Goal: Navigation & Orientation: Find specific page/section

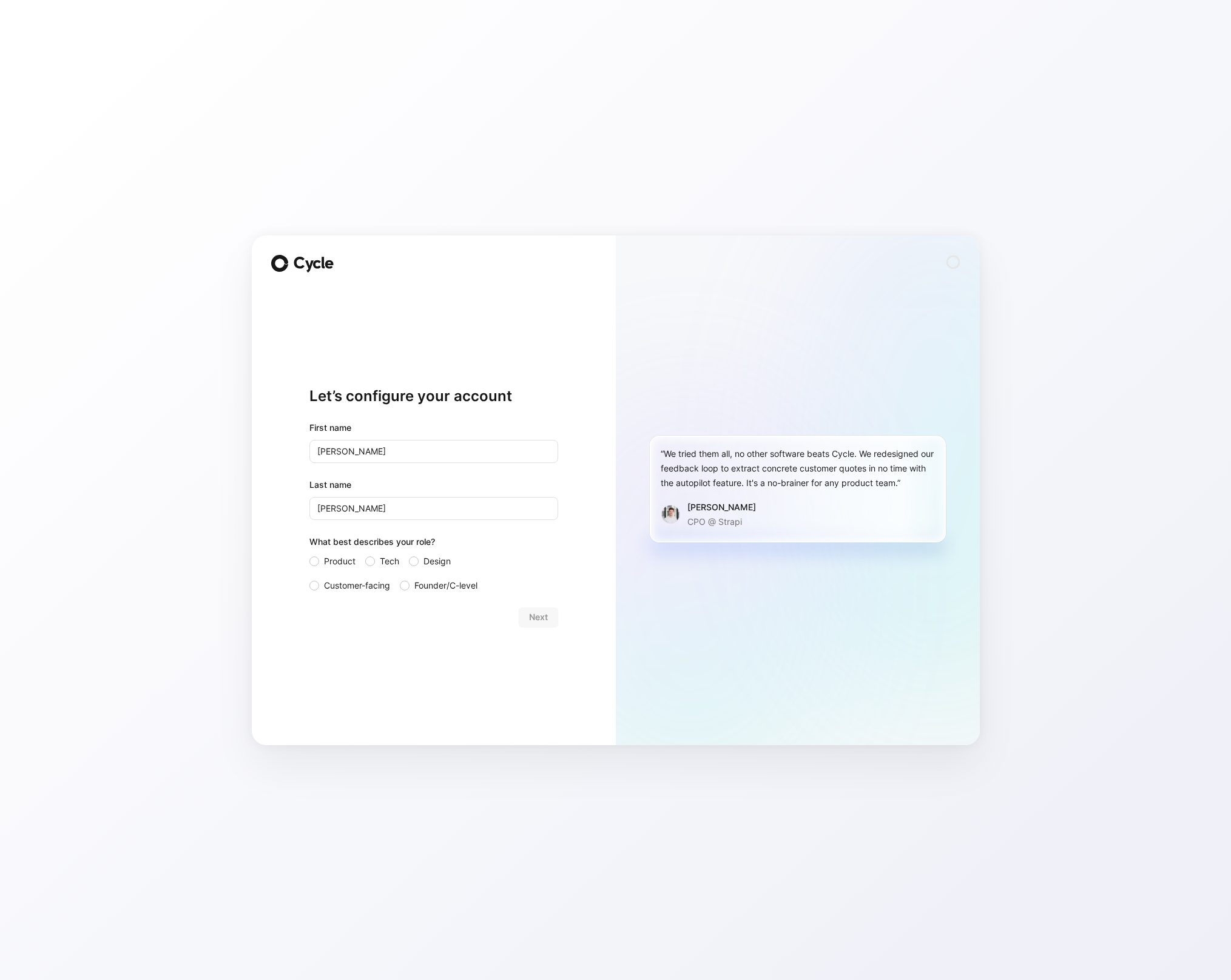
click at [531, 322] on div "Let’s configure your account First name [PERSON_NAME] Last name [PERSON_NAME] W…" at bounding box center [434, 506] width 249 height 438
click at [314, 581] on div at bounding box center [314, 585] width 9 height 9
click at [310, 578] on input "Customer-facing" at bounding box center [310, 578] width 0 height 0
click at [536, 616] on span "Next" at bounding box center [539, 616] width 19 height 14
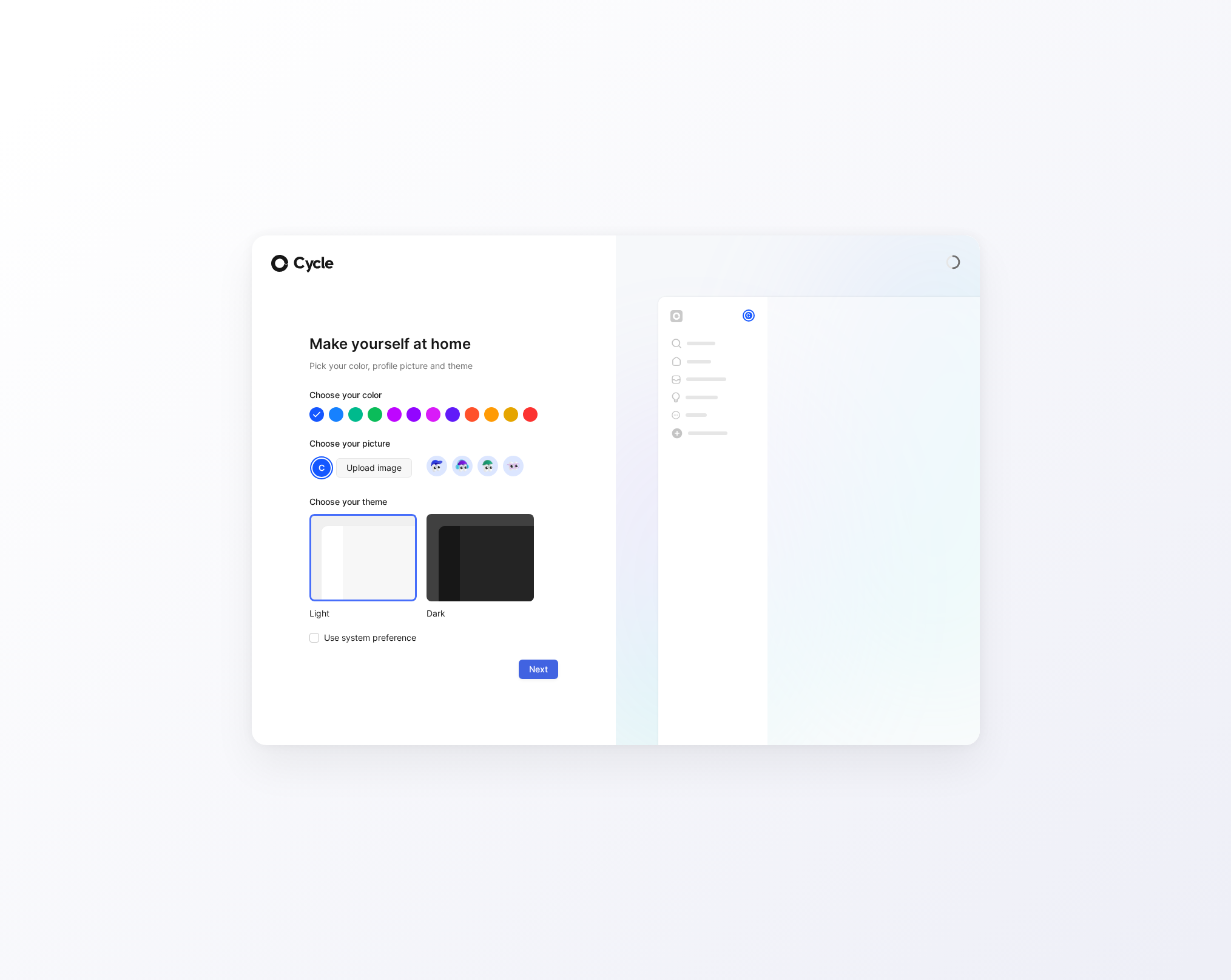
click at [536, 670] on span "Next" at bounding box center [539, 669] width 19 height 14
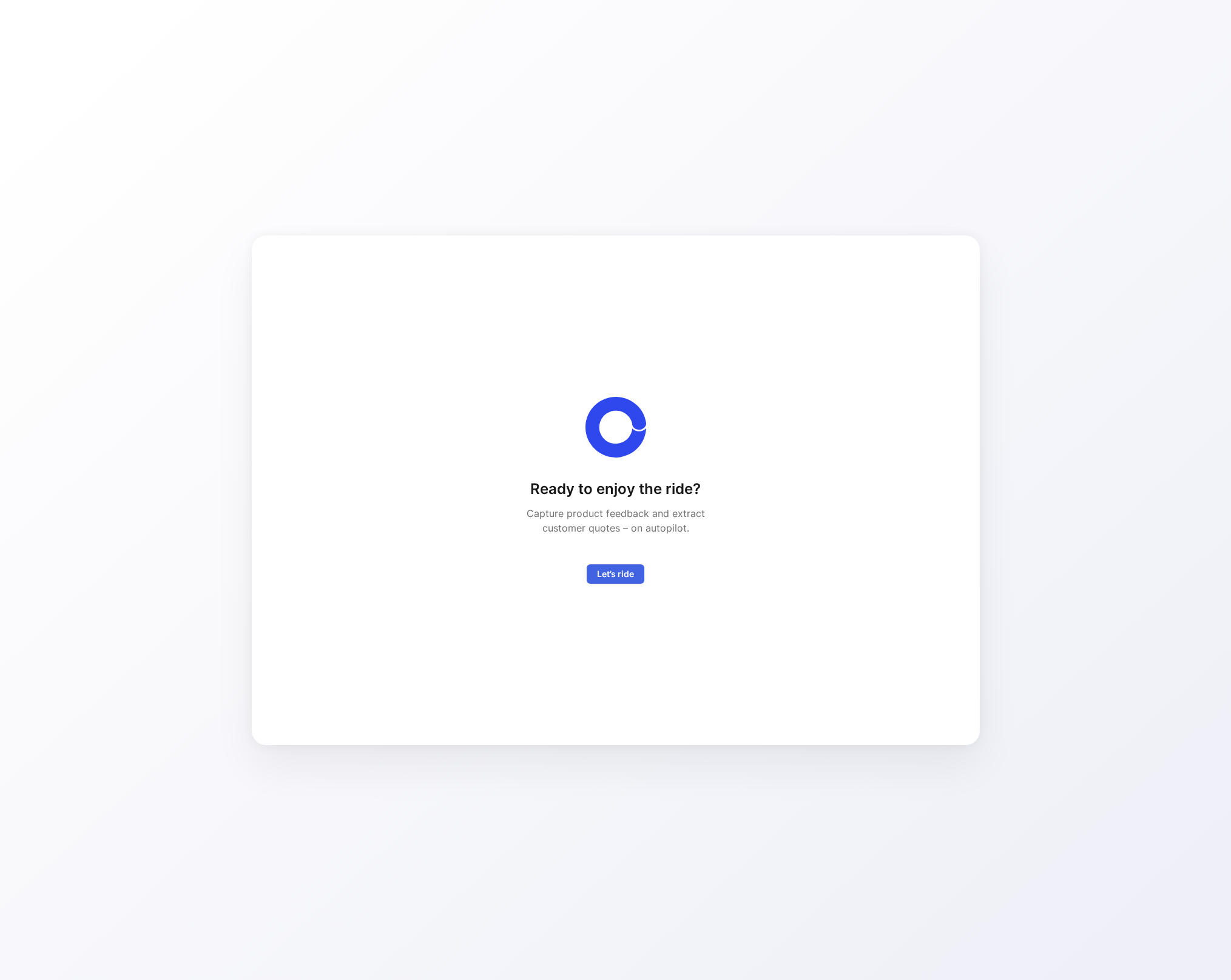
click at [620, 574] on span "Let’s ride" at bounding box center [616, 573] width 37 height 14
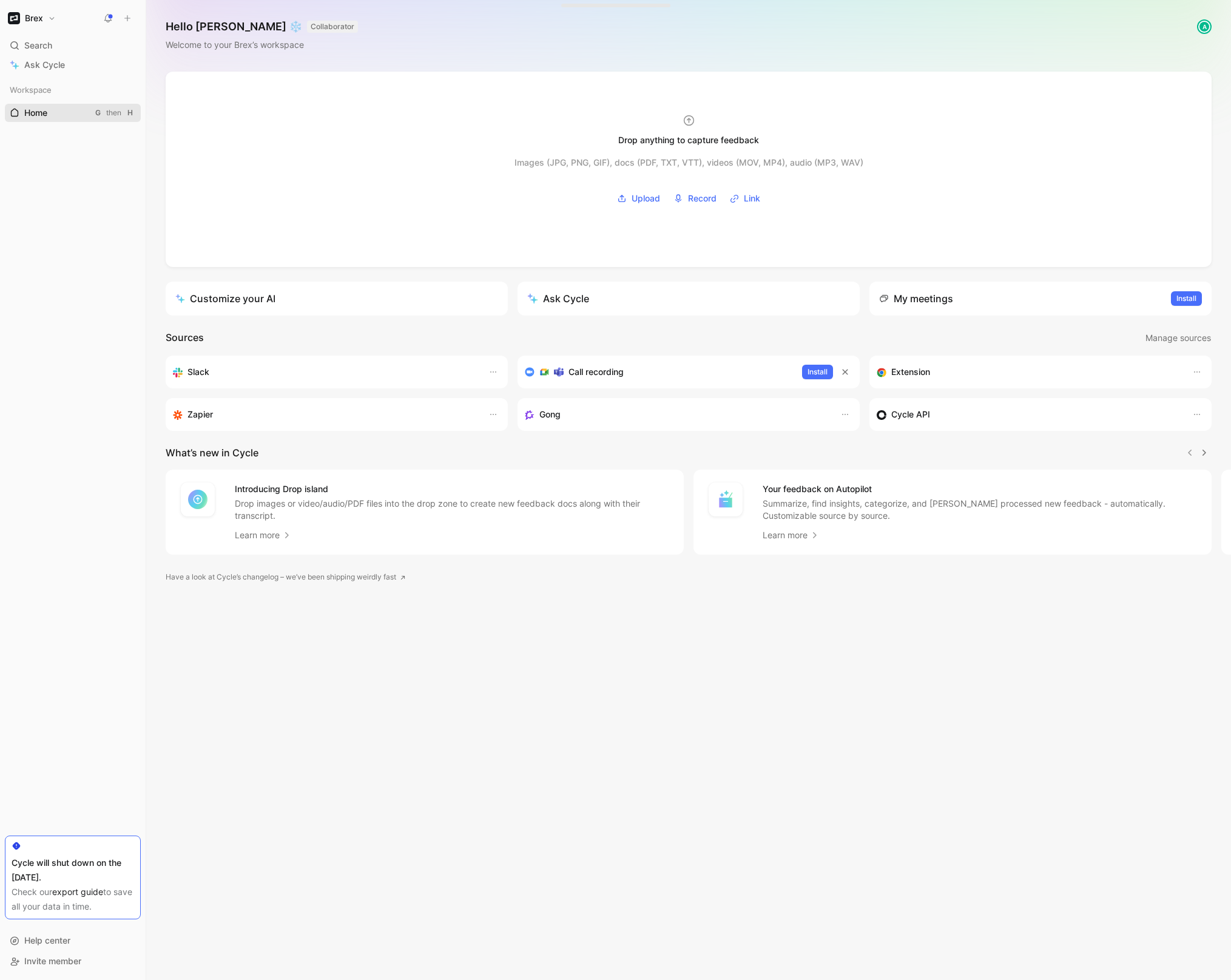
click at [77, 113] on link "Home G then H" at bounding box center [73, 113] width 136 height 19
click at [42, 19] on h1 "Brex" at bounding box center [34, 18] width 19 height 11
click at [54, 258] on div at bounding box center [616, 490] width 1231 height 980
click at [50, 41] on span "Search" at bounding box center [38, 45] width 28 height 14
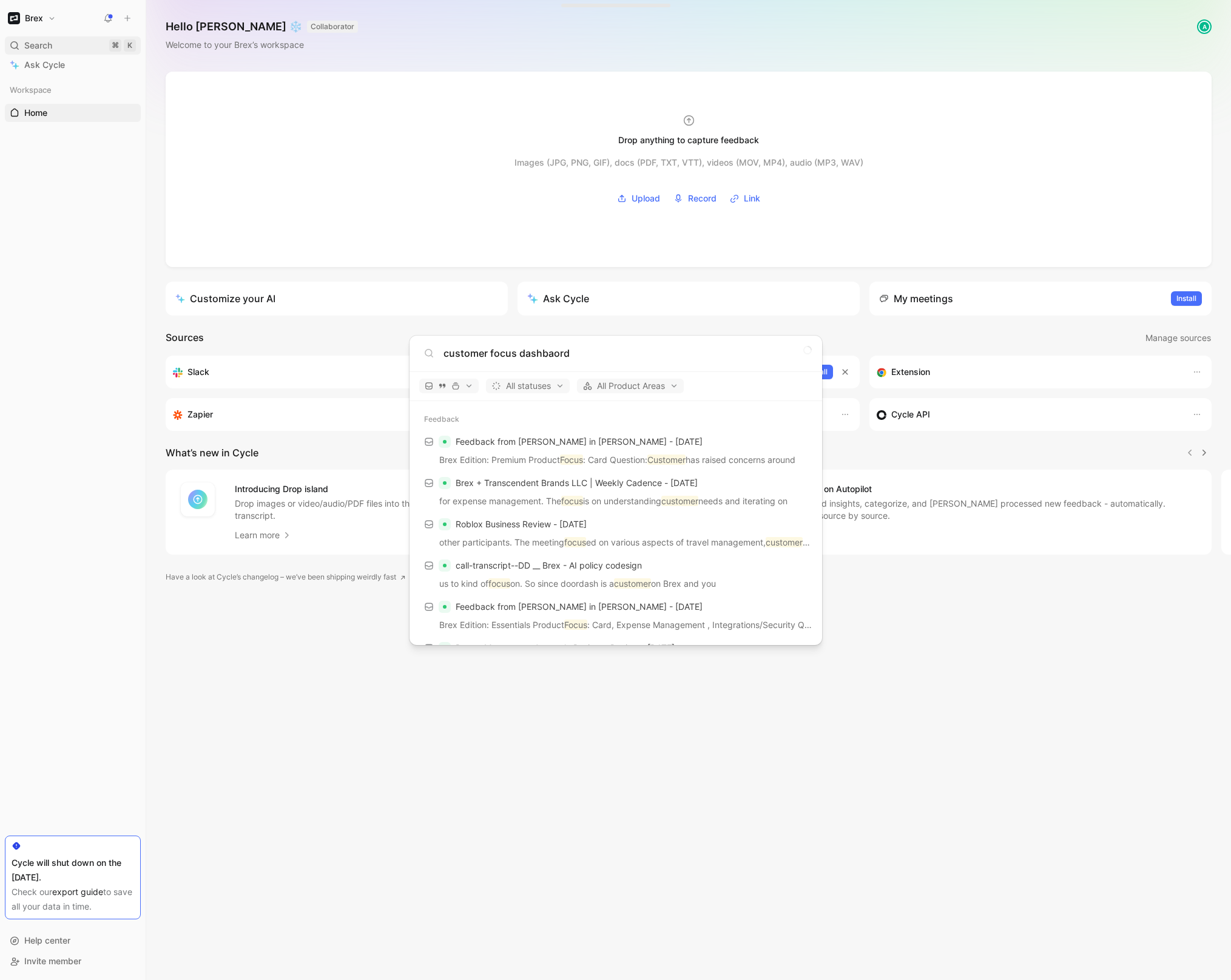
type input "customer focus dashbaord"
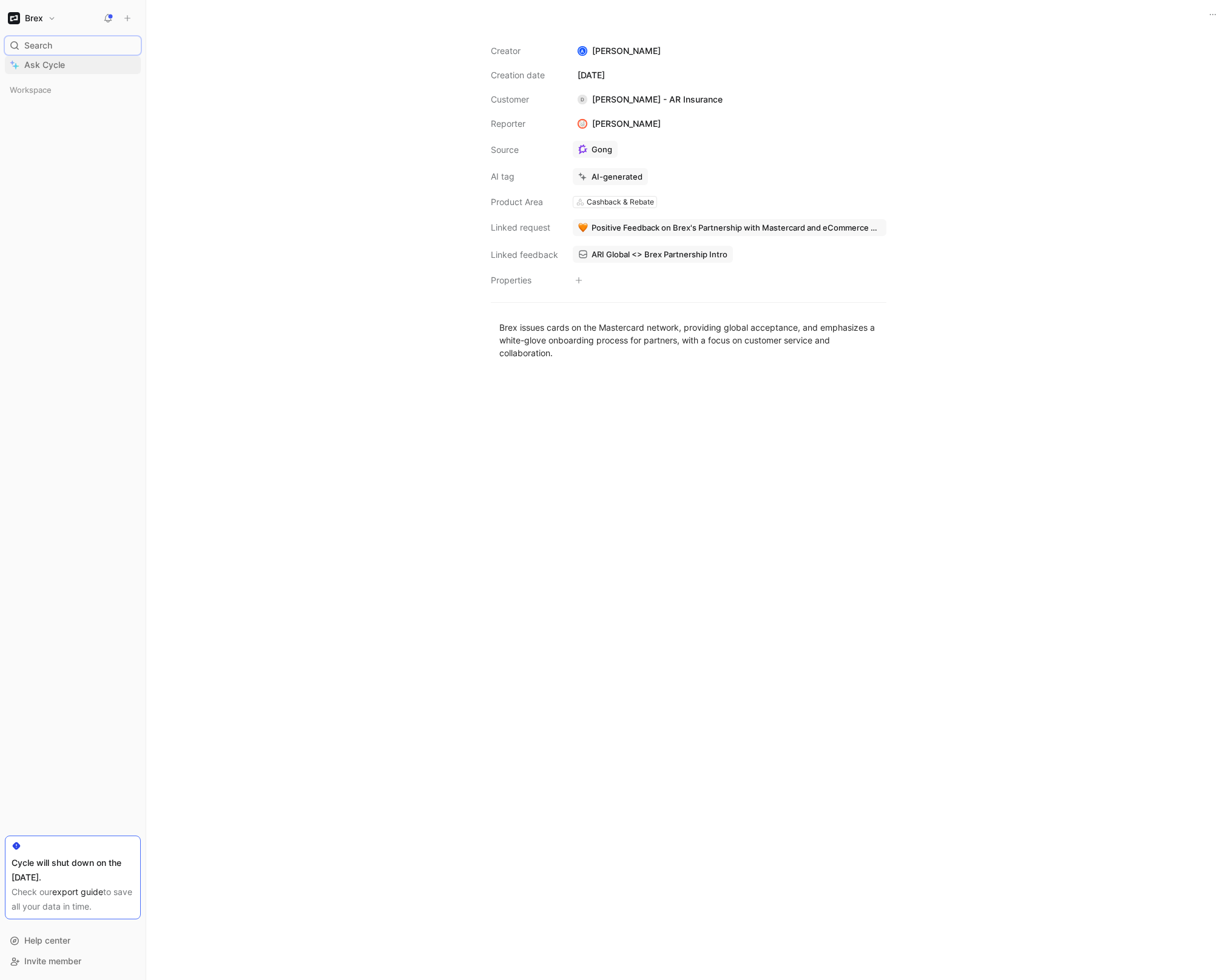
click at [55, 64] on span "Ask Cycle" at bounding box center [45, 64] width 41 height 14
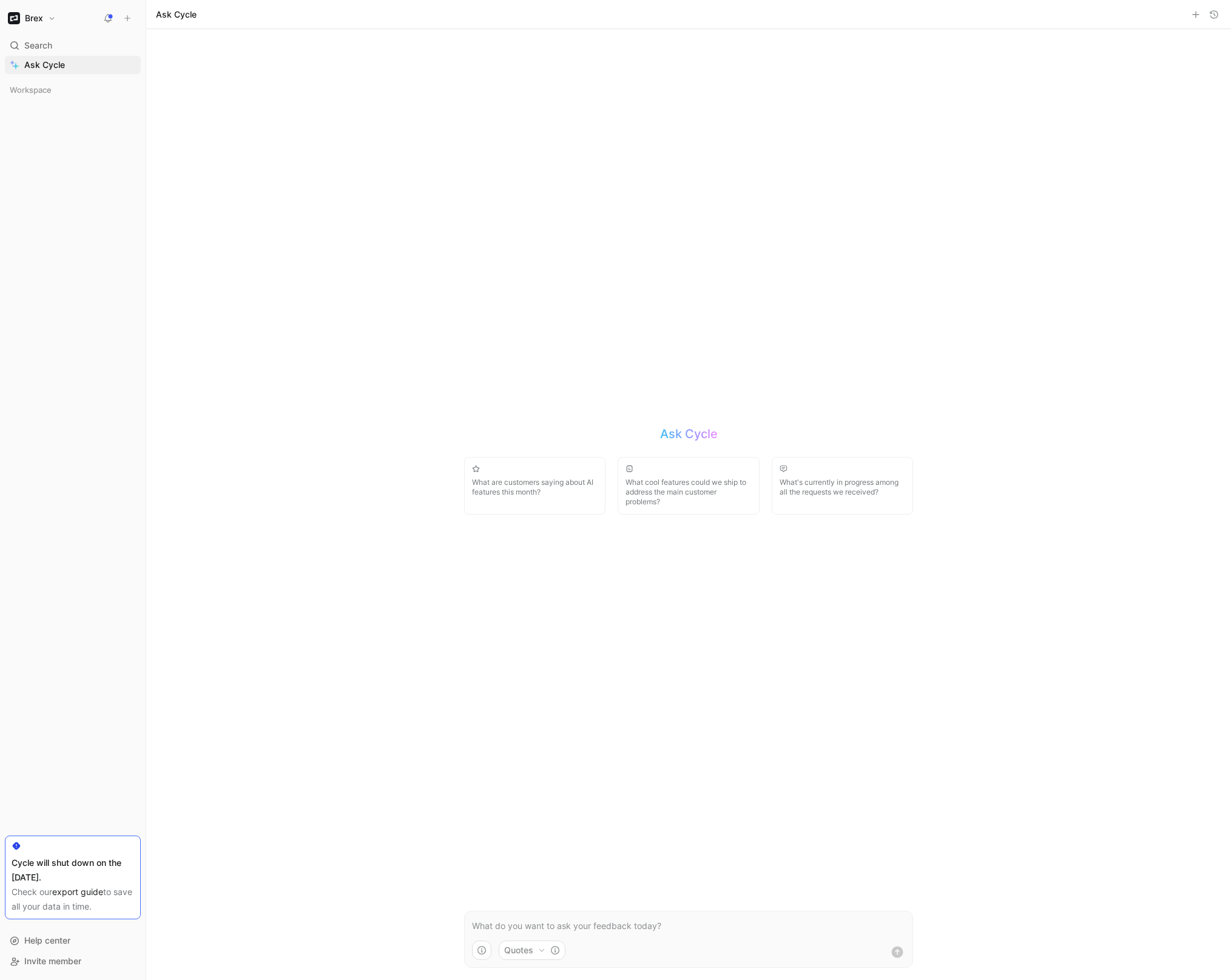
click at [22, 19] on button "Brex" at bounding box center [32, 18] width 54 height 17
click at [209, 237] on div at bounding box center [616, 490] width 1231 height 980
click at [49, 84] on span "Workspace" at bounding box center [30, 89] width 42 height 12
click at [62, 113] on link "Home G then H" at bounding box center [73, 113] width 136 height 19
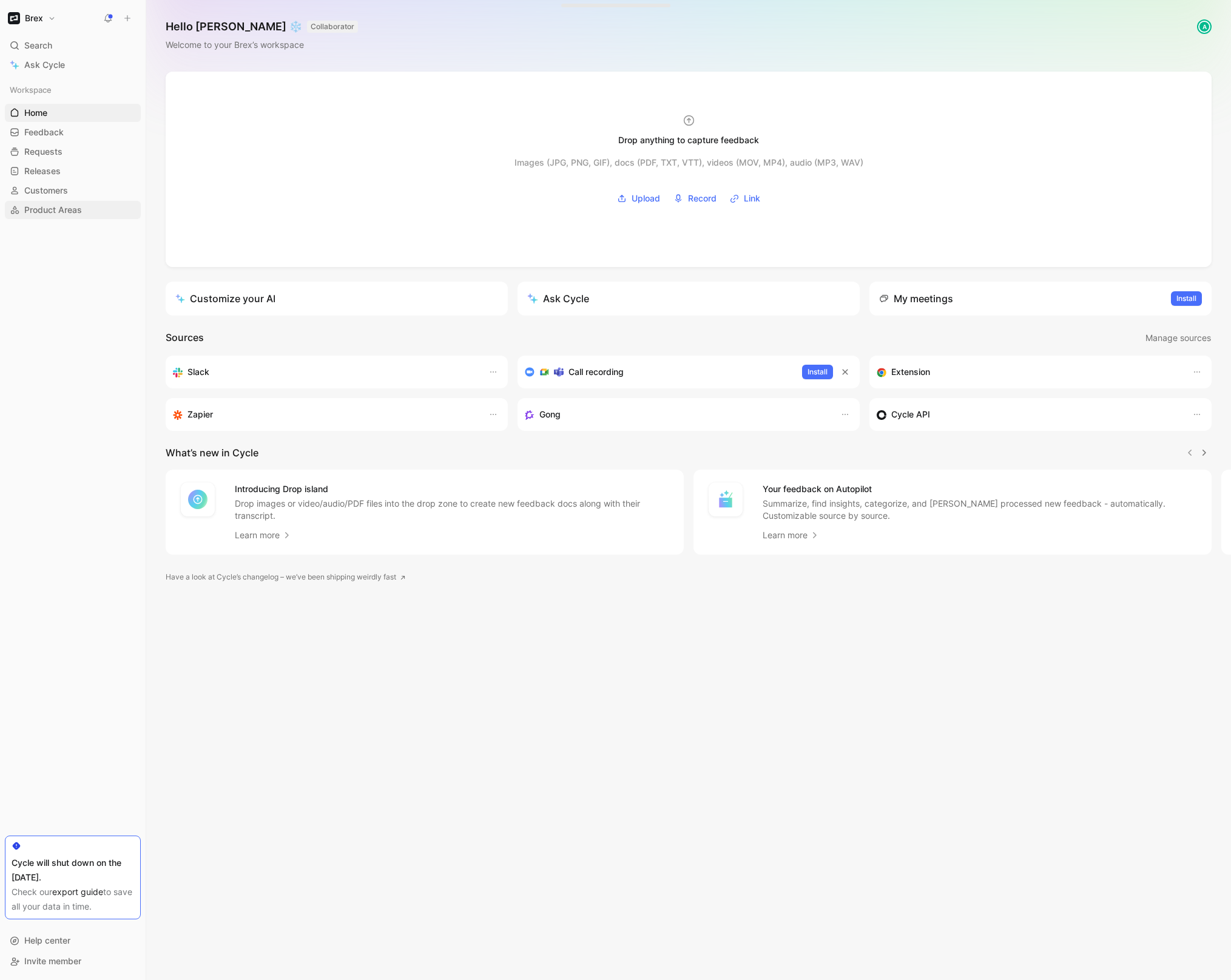
click at [54, 210] on span "Product Areas" at bounding box center [53, 209] width 57 height 12
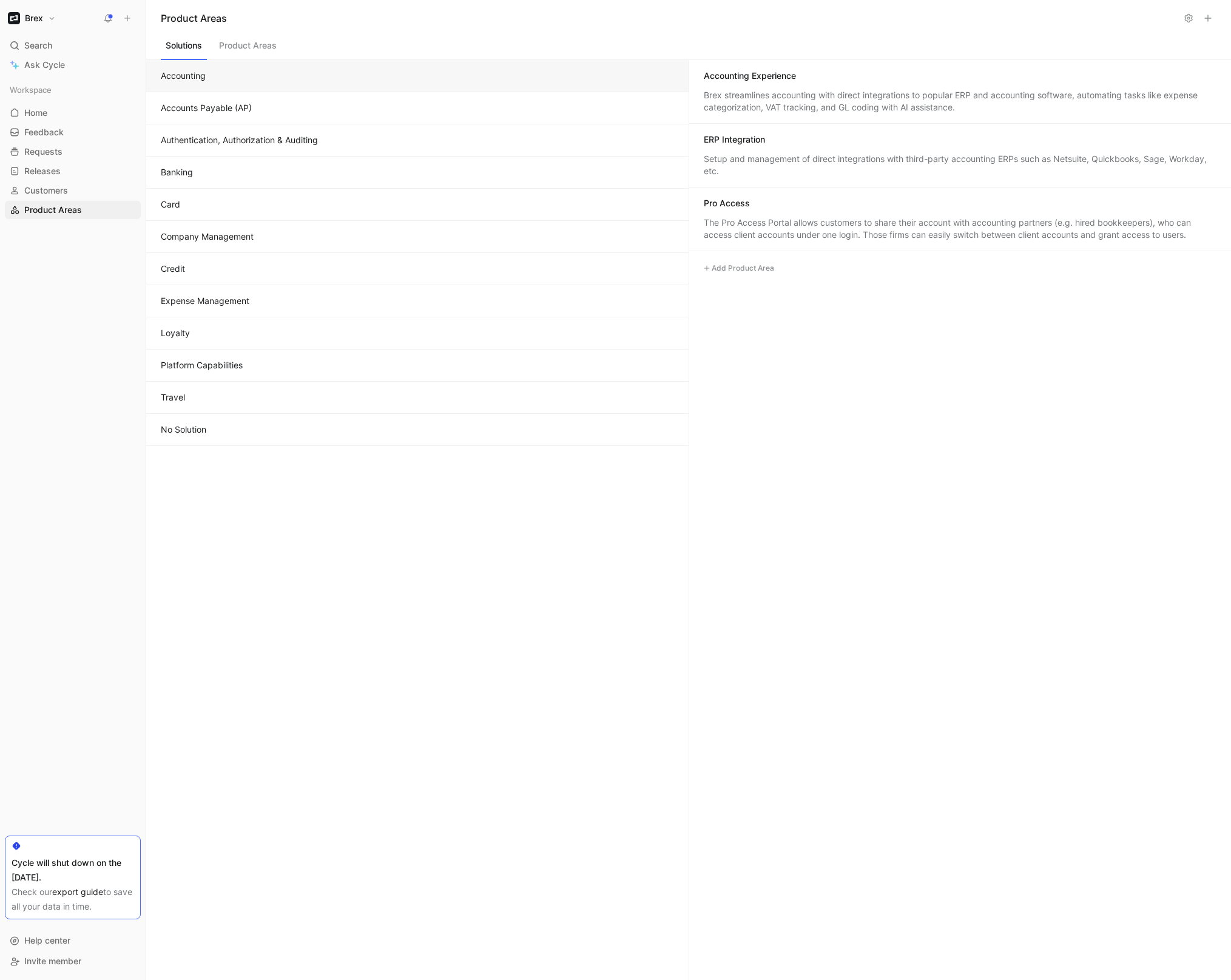
click at [76, 180] on div "Workspace Home G then H Feedback G then F Requests G then R Releases G then L C…" at bounding box center [73, 150] width 136 height 138
click at [76, 182] on link "Customers" at bounding box center [73, 191] width 136 height 19
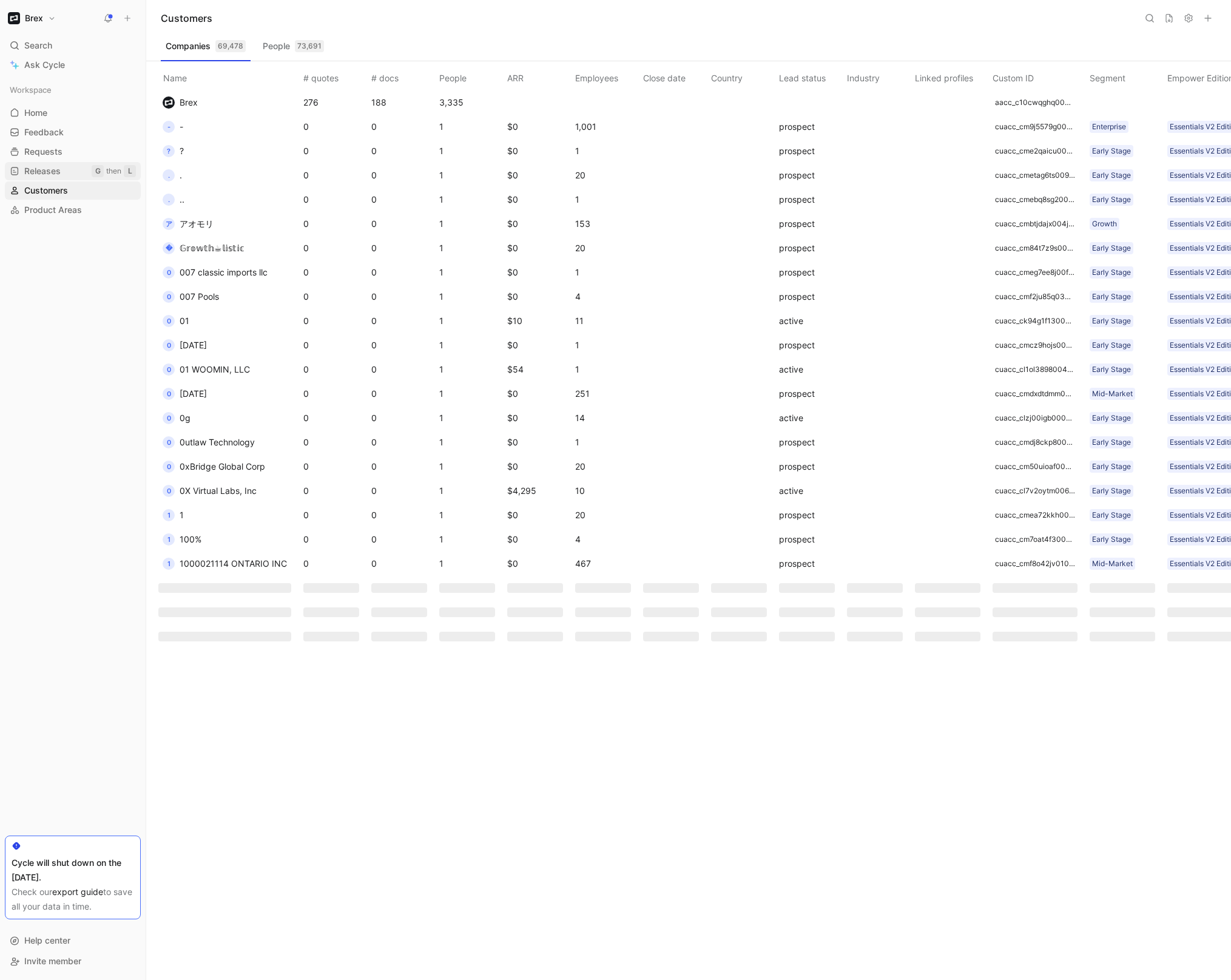
click at [76, 174] on link "Releases G then L" at bounding box center [73, 171] width 136 height 19
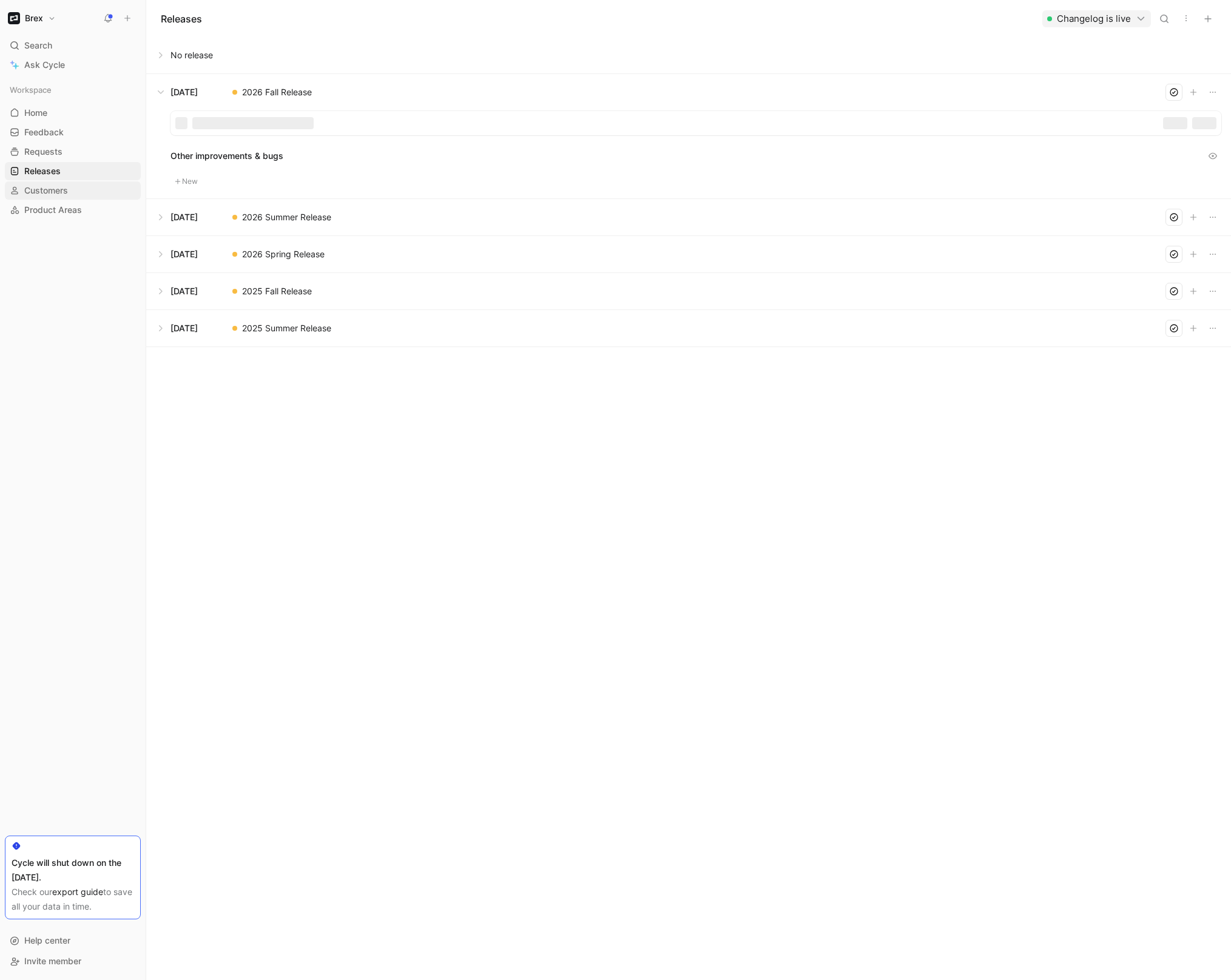
click at [78, 191] on link "Customers" at bounding box center [73, 191] width 136 height 19
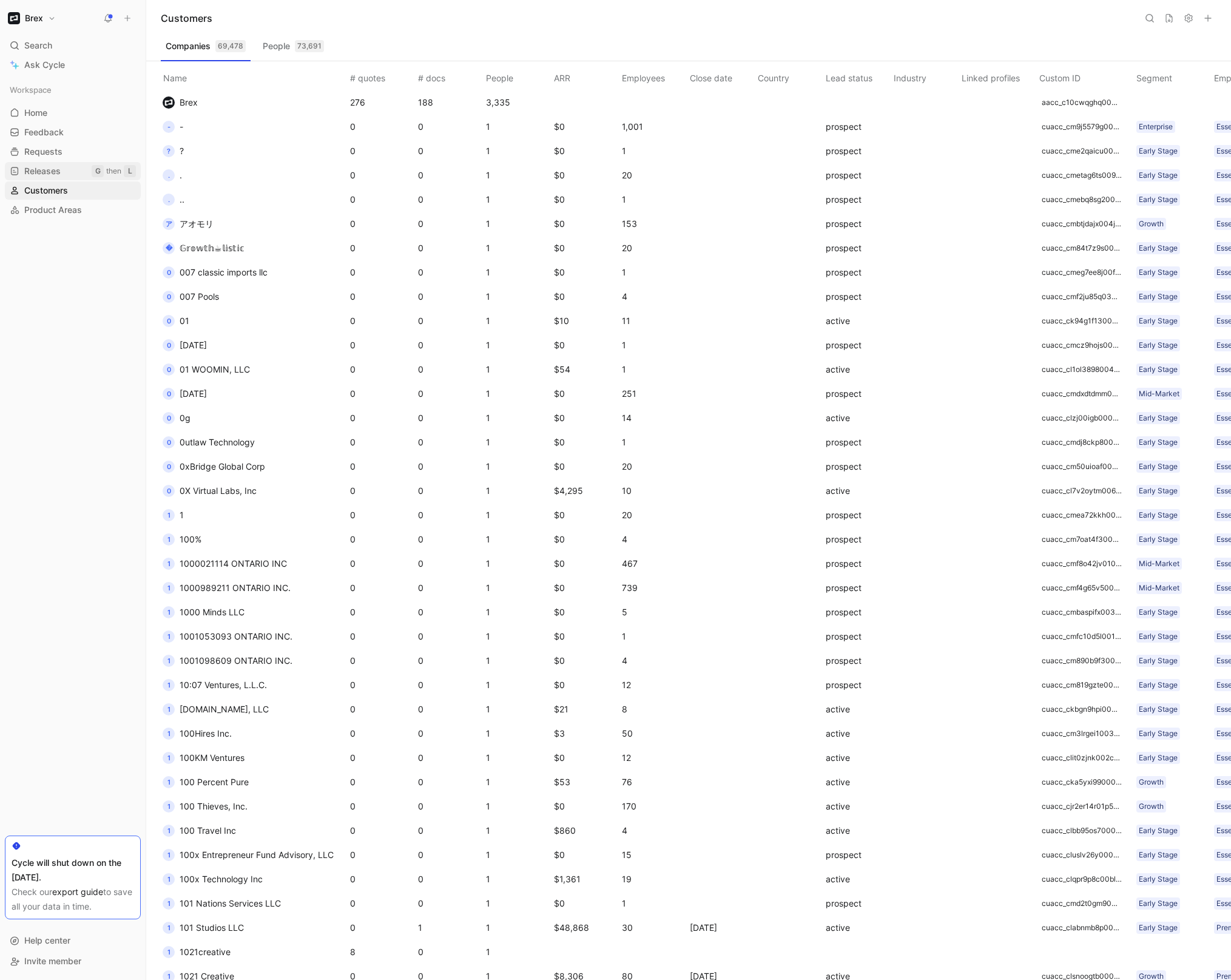
click at [59, 170] on span "Releases" at bounding box center [42, 171] width 36 height 12
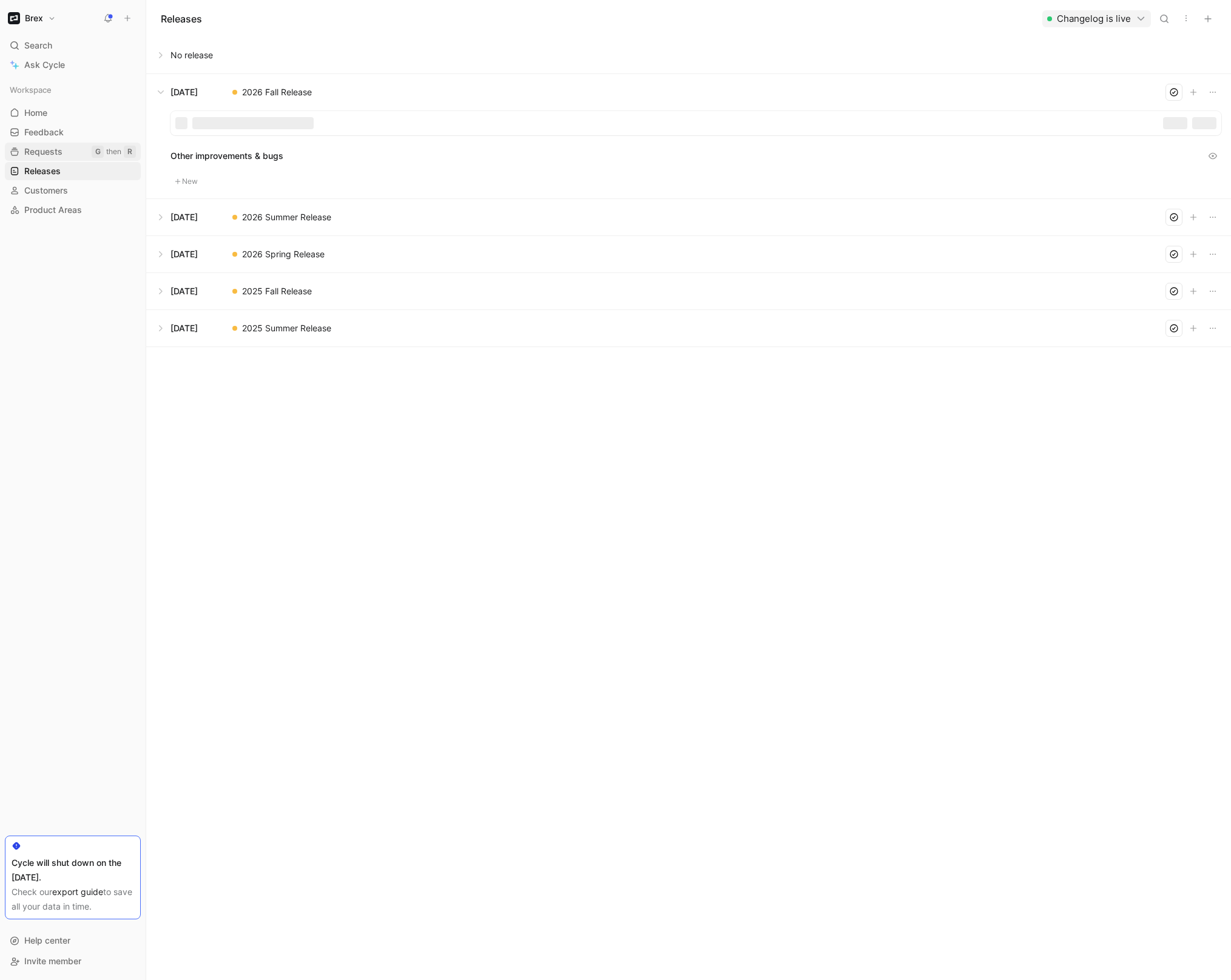
click at [62, 152] on link "Requests G then R" at bounding box center [73, 152] width 136 height 19
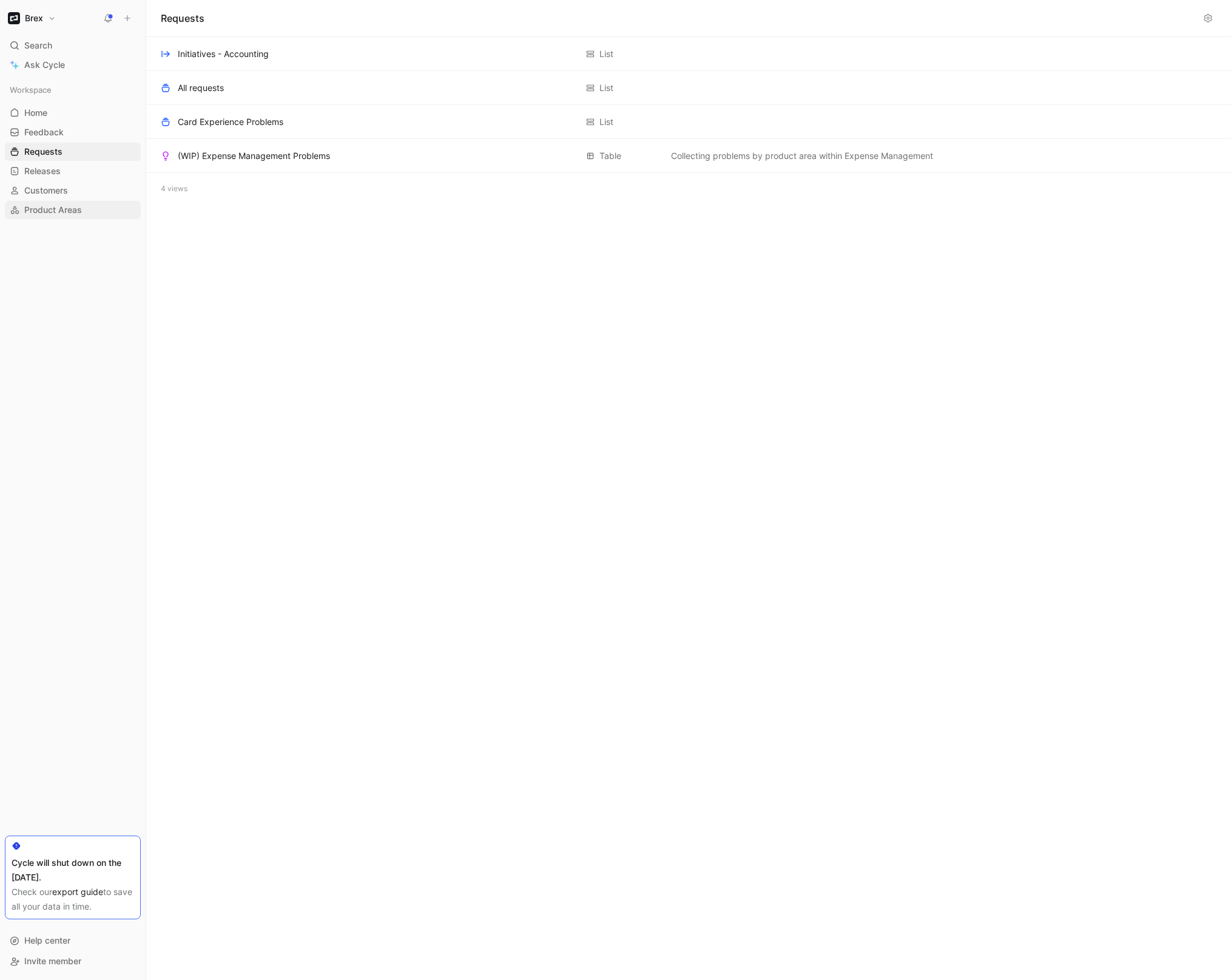
click at [61, 207] on span "Product Areas" at bounding box center [53, 209] width 57 height 12
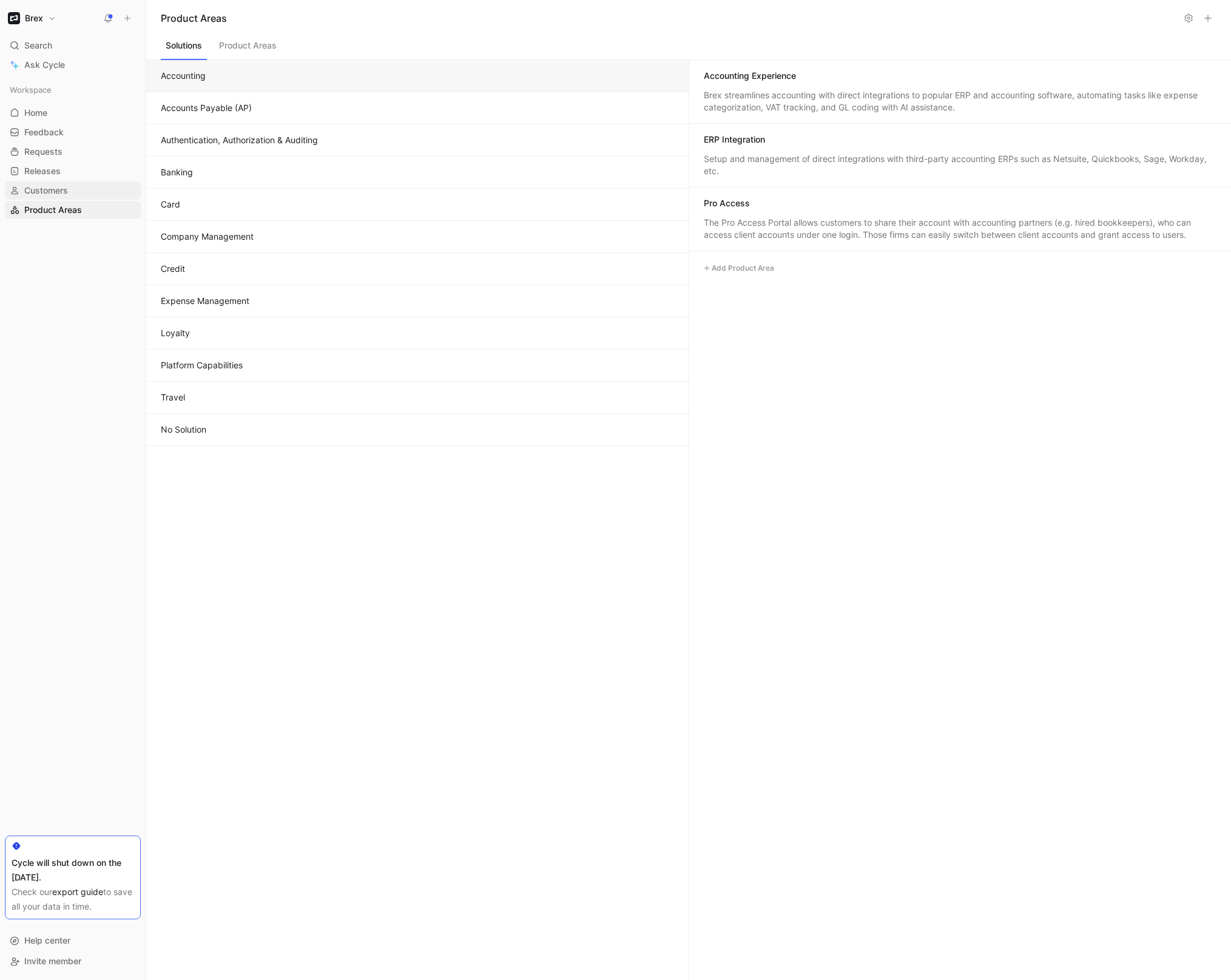
click at [66, 190] on span "Customers" at bounding box center [46, 190] width 44 height 12
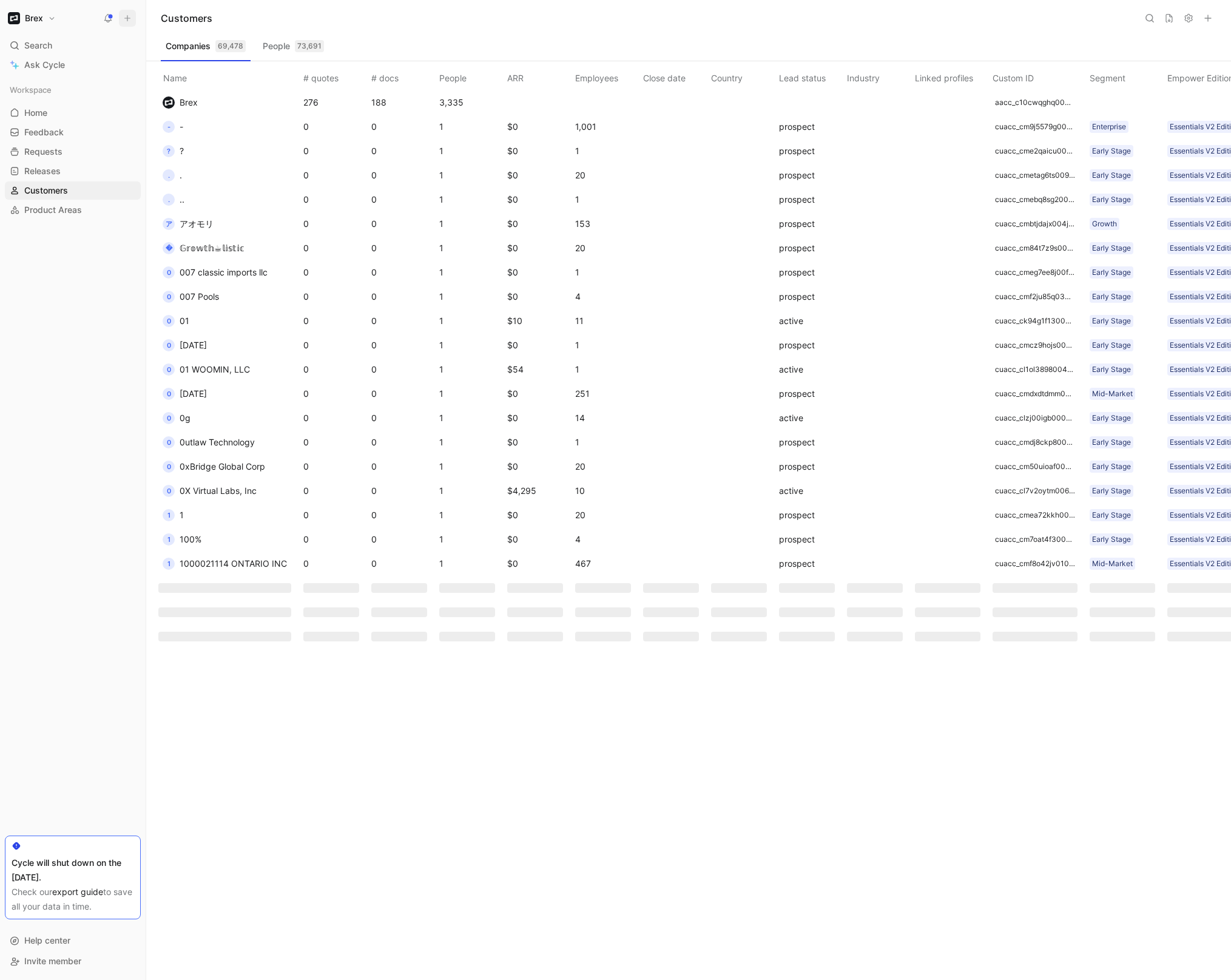
click at [124, 19] on icon at bounding box center [127, 19] width 8 height 8
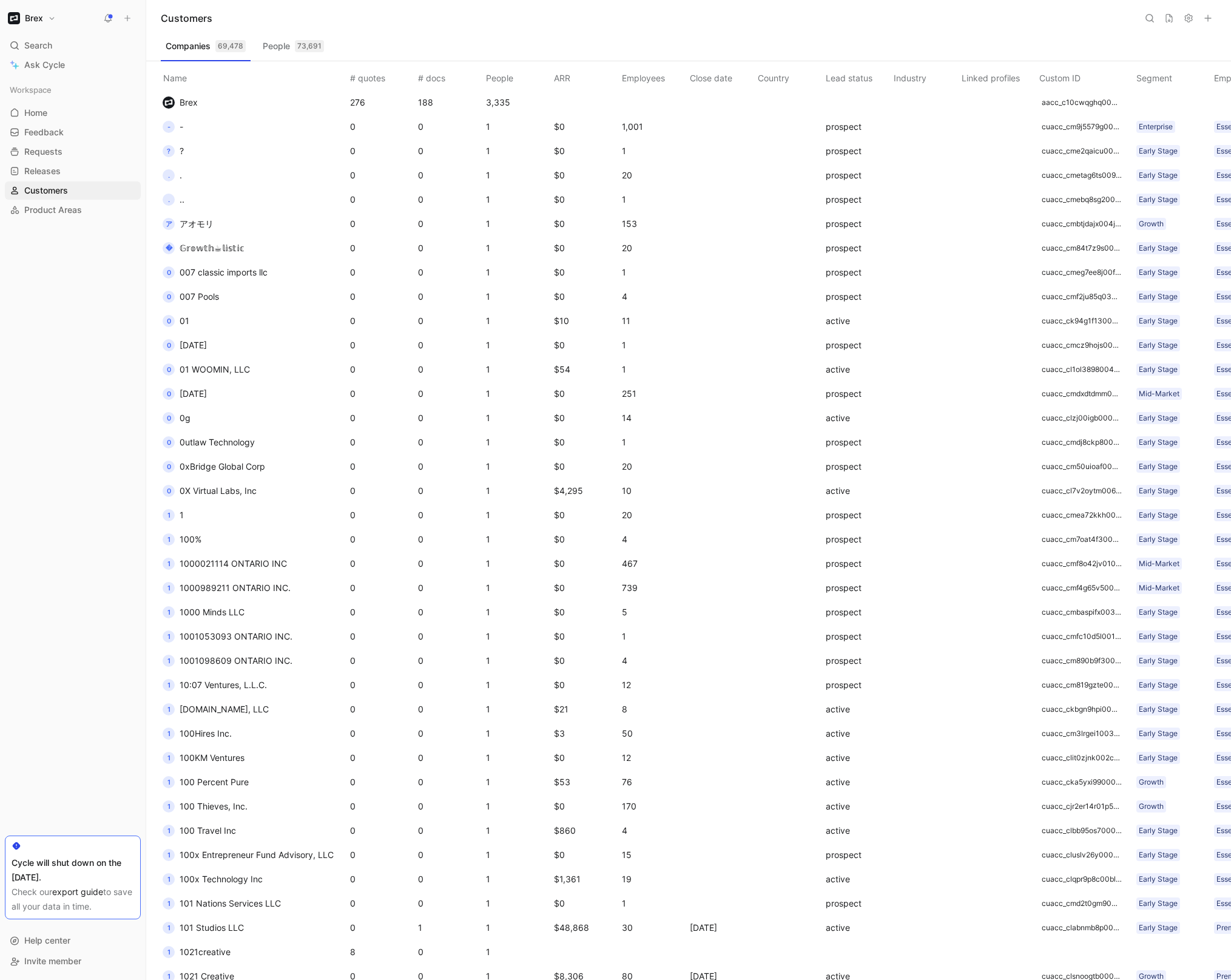
click at [51, 19] on button "Brex" at bounding box center [32, 18] width 54 height 17
click at [54, 261] on div at bounding box center [616, 490] width 1231 height 980
click at [53, 65] on span "Ask Cycle" at bounding box center [45, 64] width 41 height 14
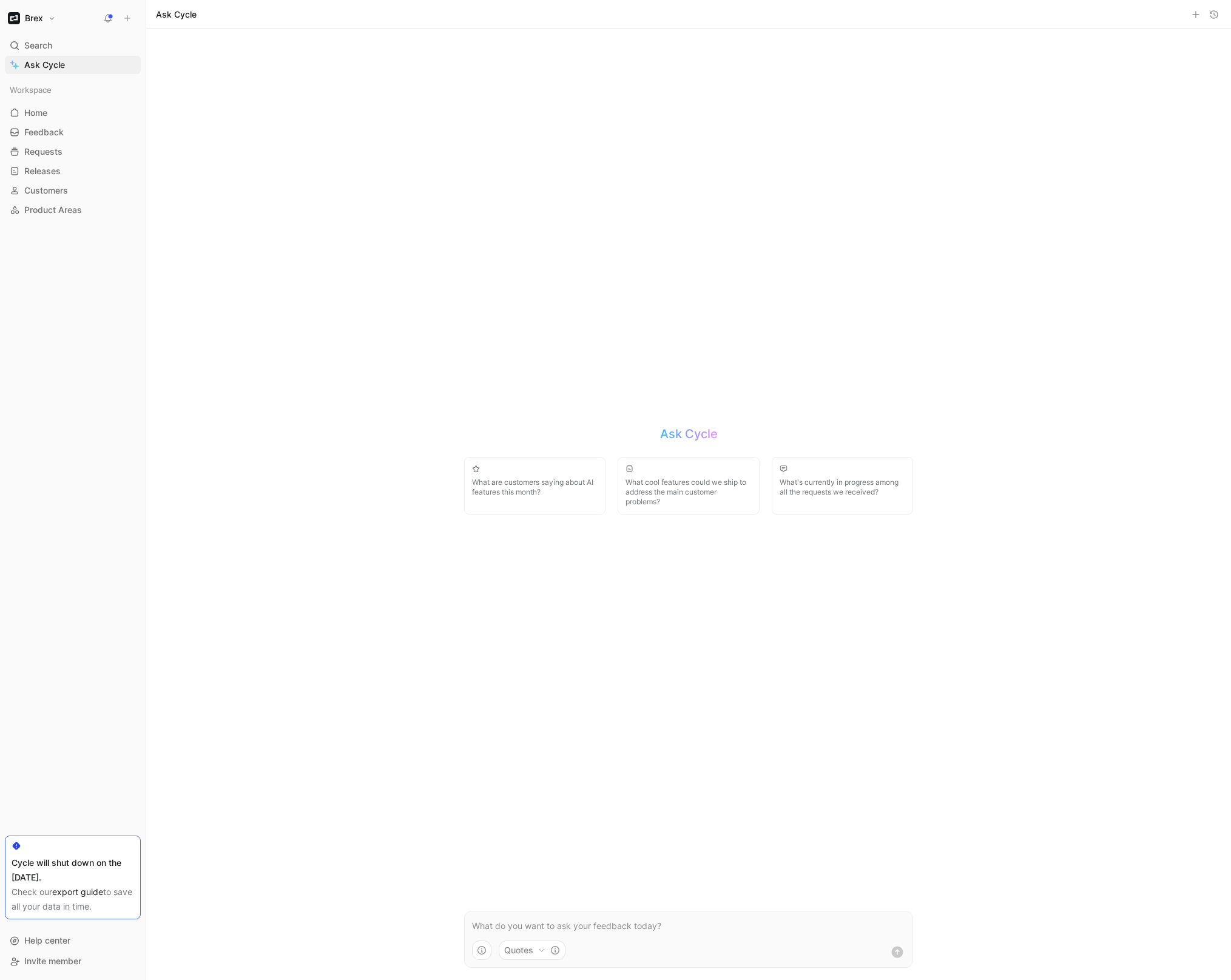
click at [299, 14] on div "Ask Cycle" at bounding box center [688, 14] width 1085 height 29
click at [635, 929] on p at bounding box center [688, 925] width 433 height 14
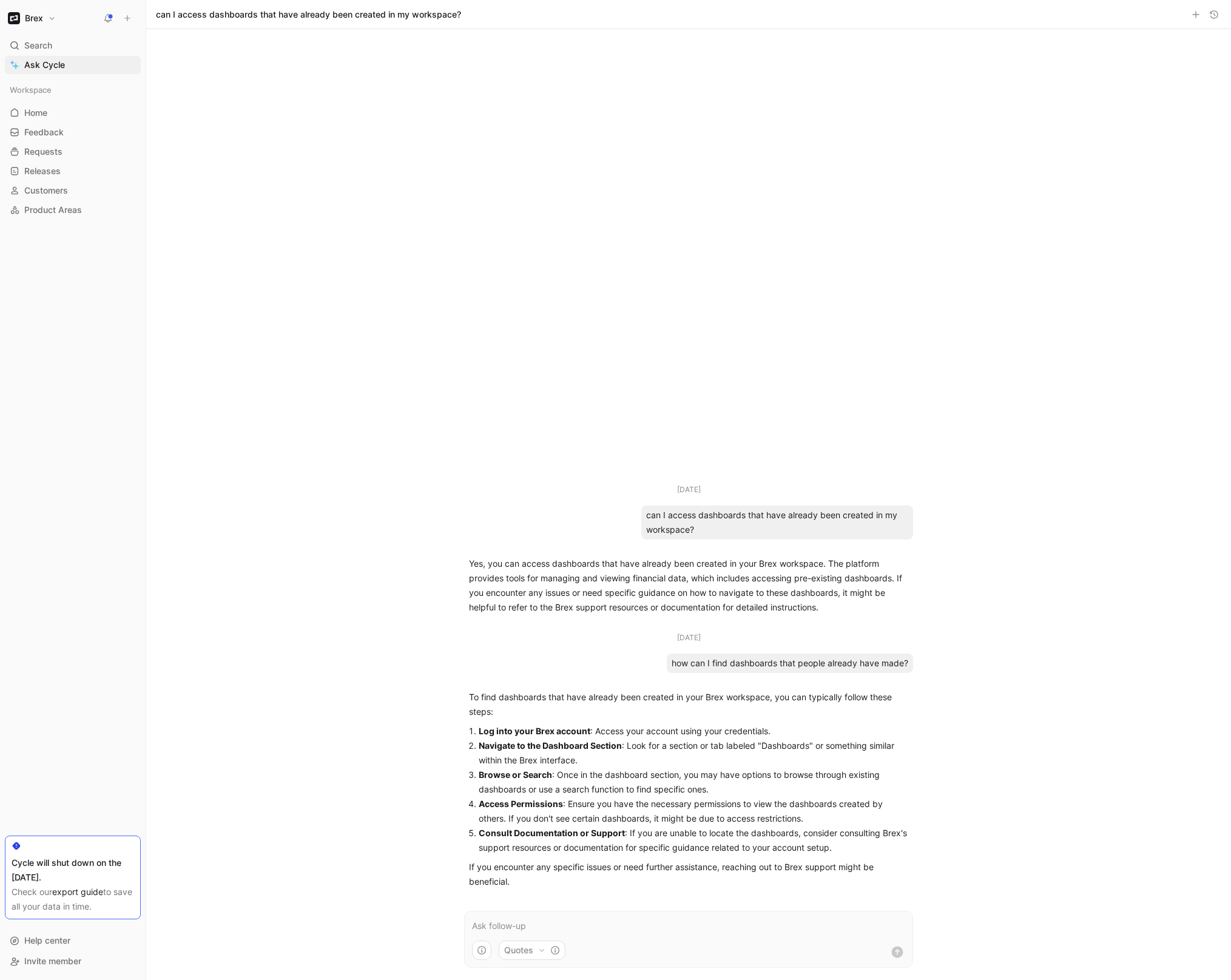
click at [695, 922] on p at bounding box center [688, 925] width 433 height 14
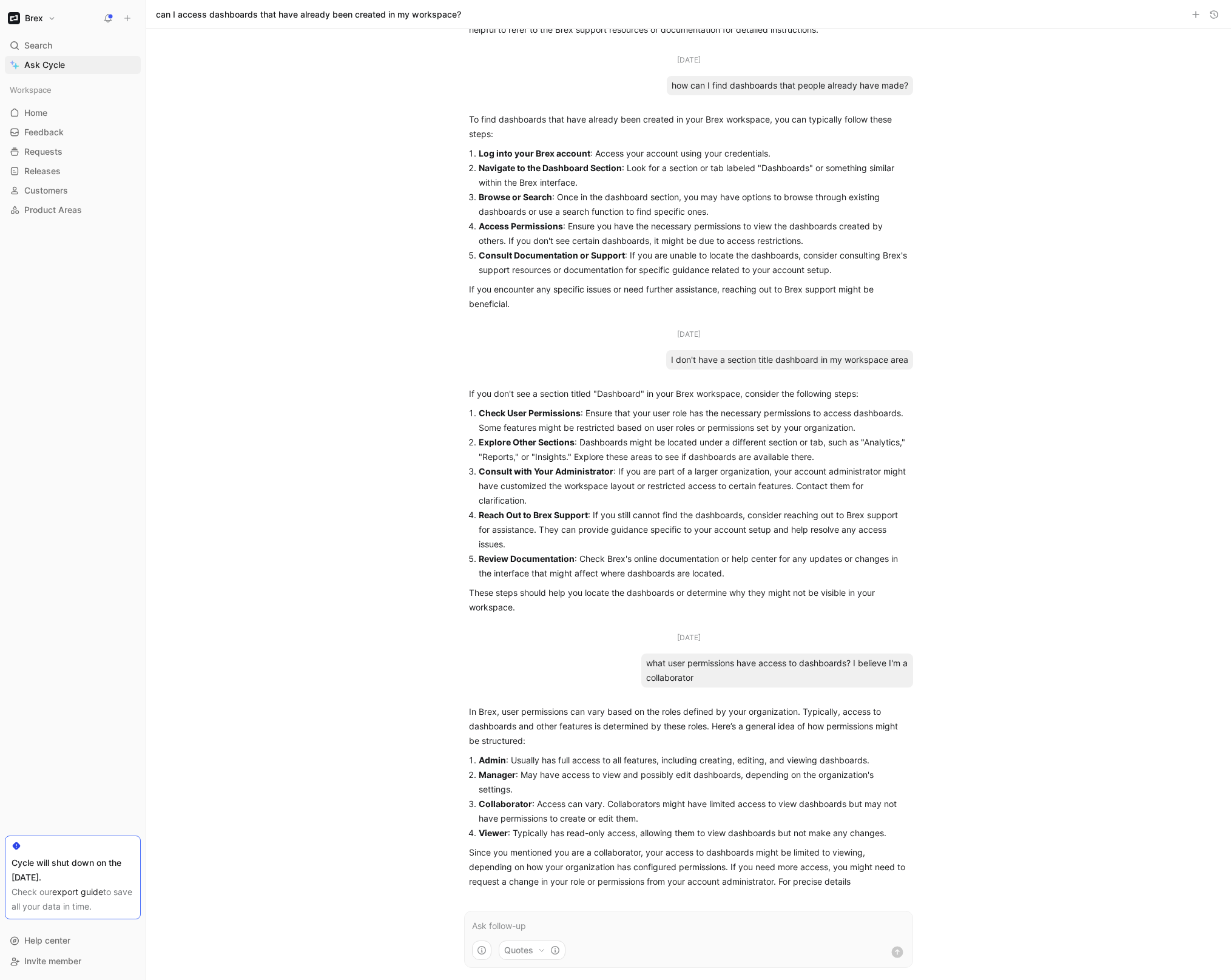
scroll to position [148, 0]
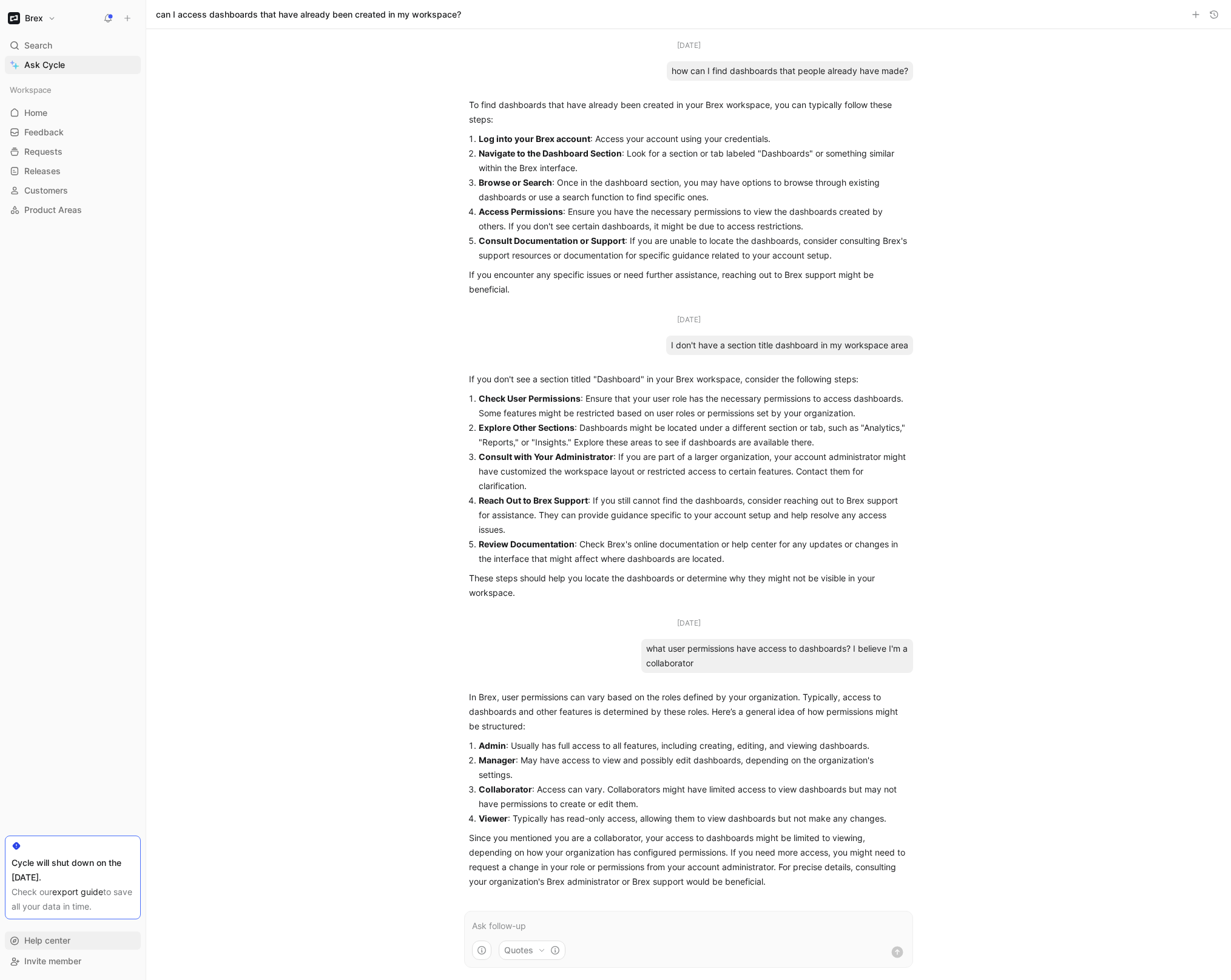
click at [54, 944] on span "Help center" at bounding box center [47, 939] width 46 height 10
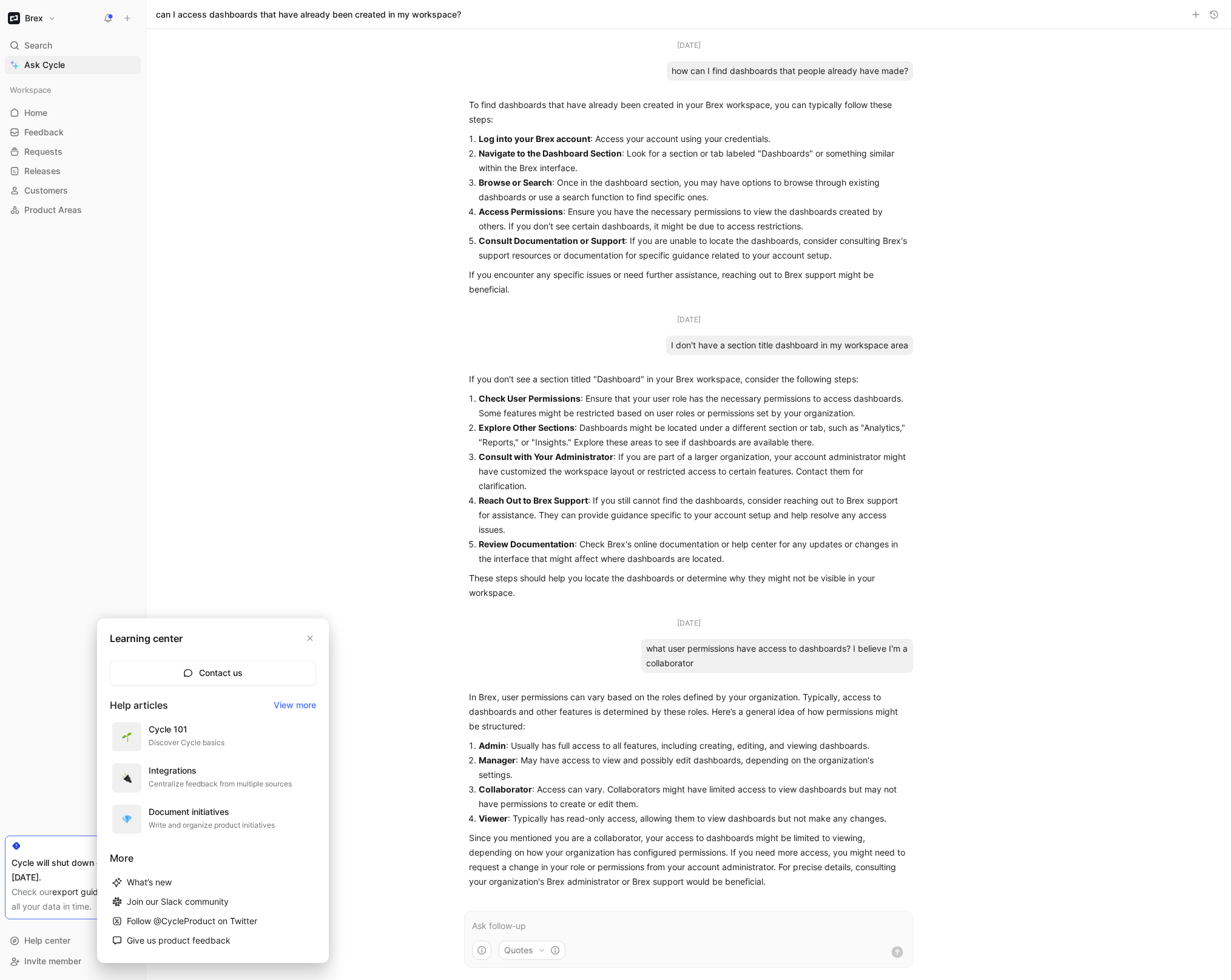
click at [73, 782] on div at bounding box center [616, 490] width 1231 height 980
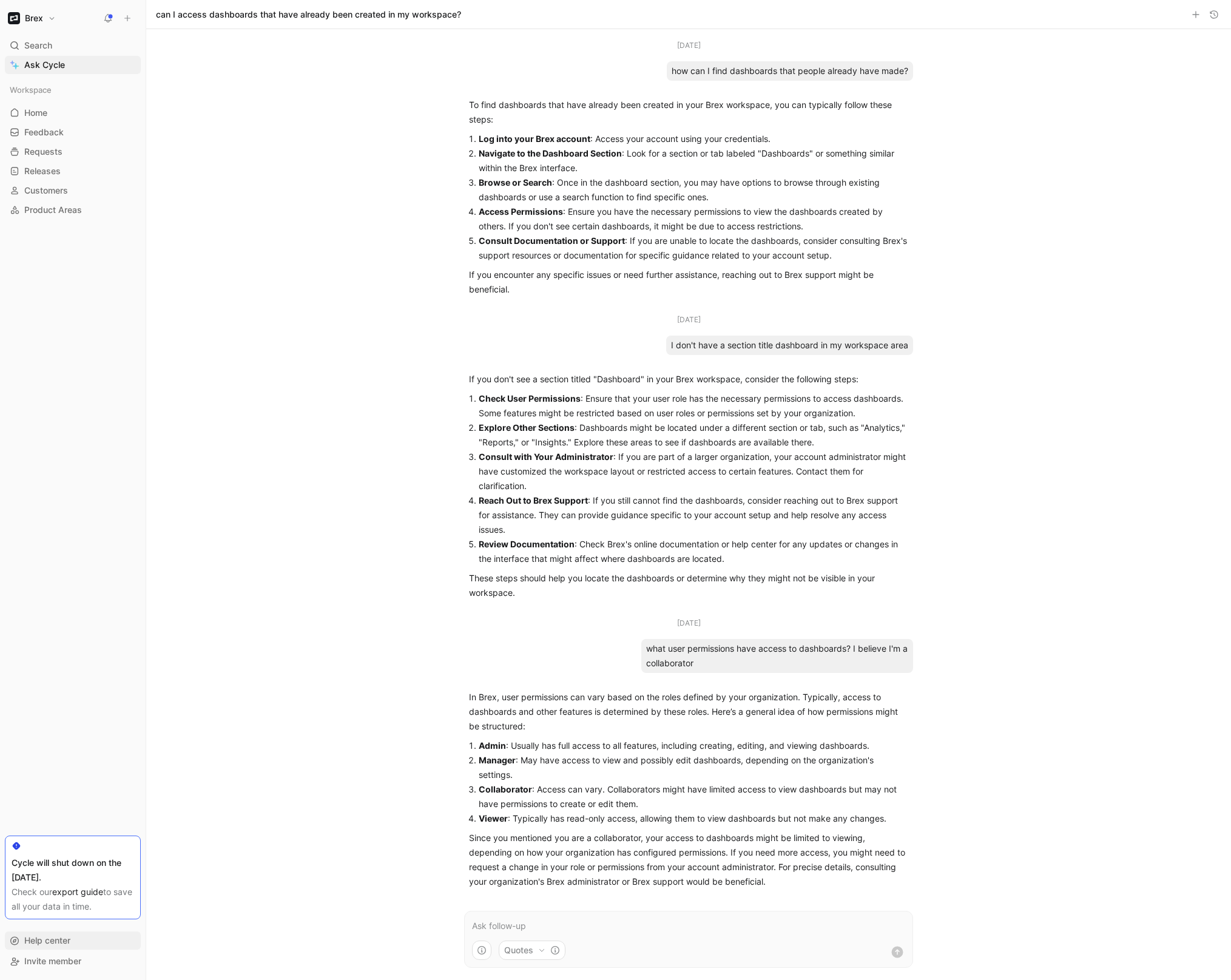
click at [59, 941] on span "Help center" at bounding box center [47, 939] width 46 height 10
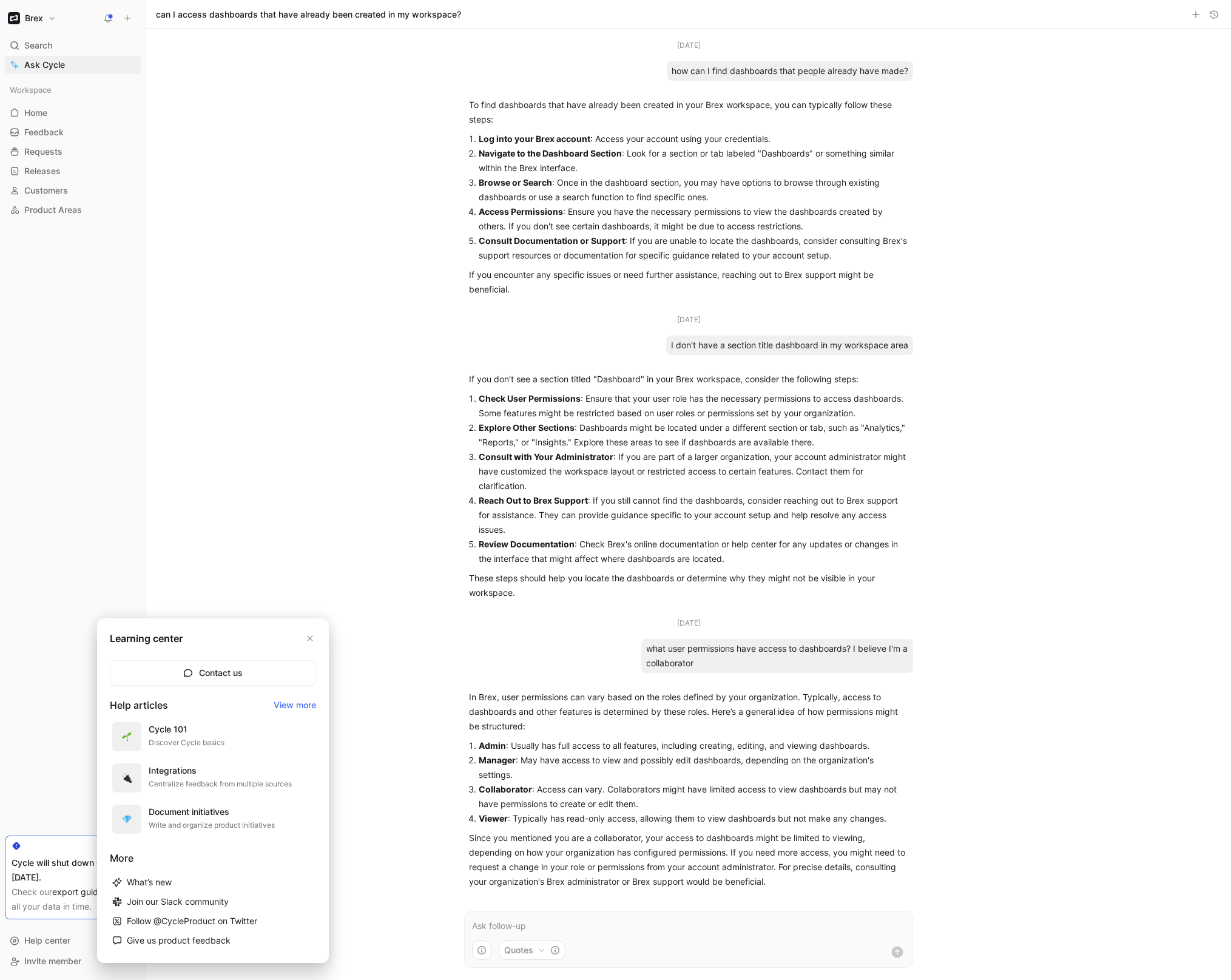
click at [68, 697] on div at bounding box center [616, 490] width 1231 height 980
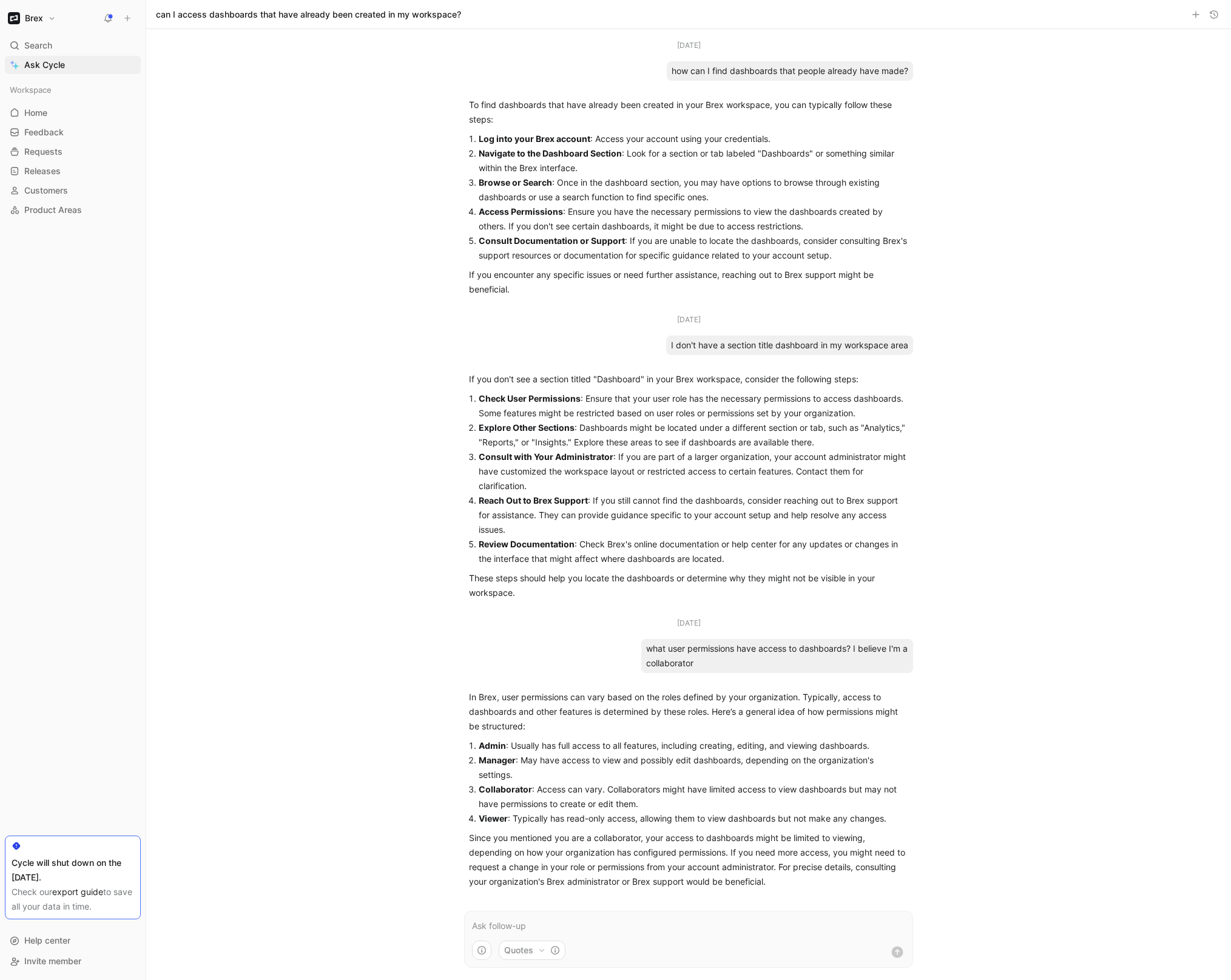
click at [44, 19] on button "Brex" at bounding box center [32, 18] width 54 height 17
click at [44, 83] on div "Account settings" at bounding box center [82, 78] width 149 height 19
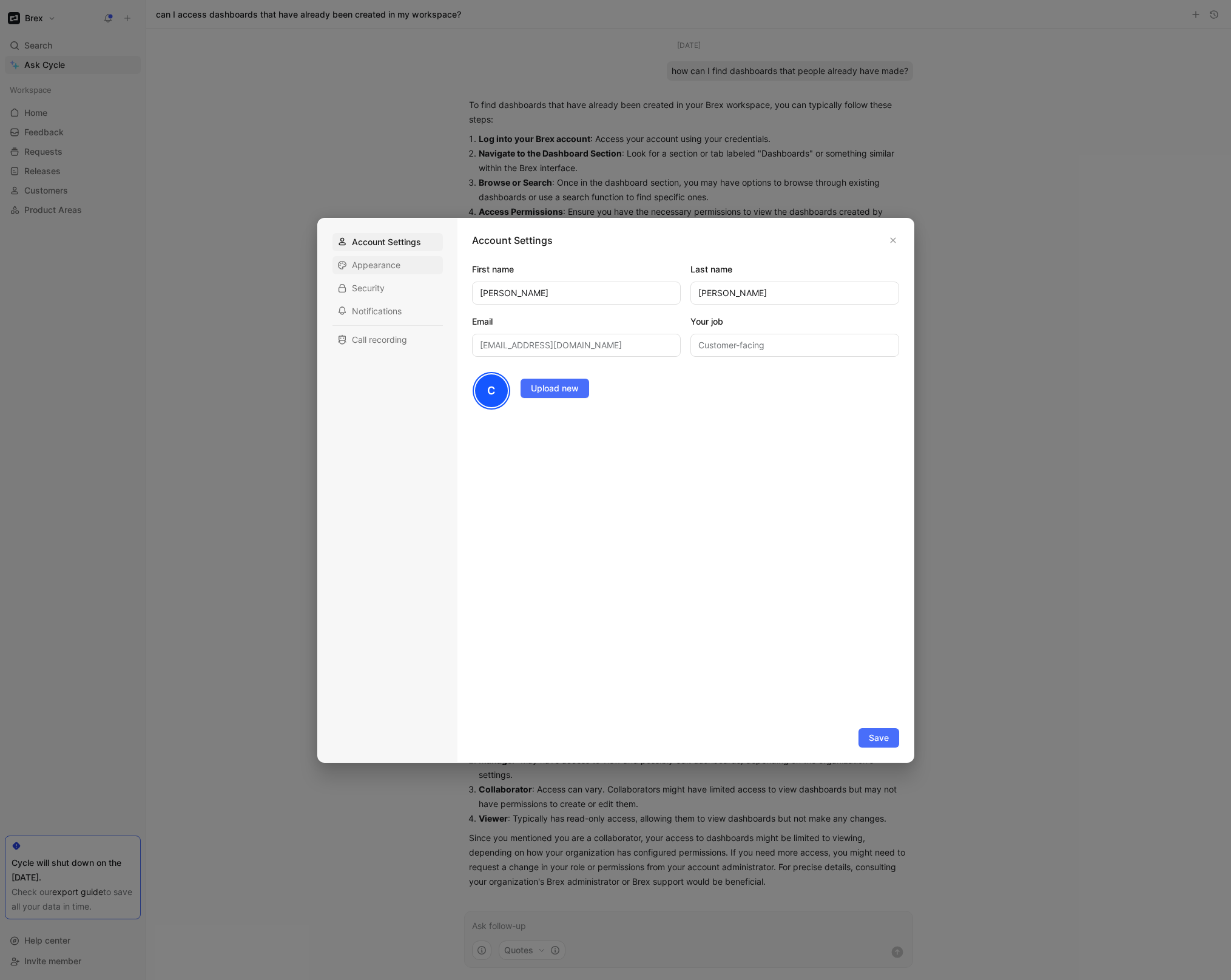
click at [368, 266] on span "Appearance" at bounding box center [376, 265] width 48 height 12
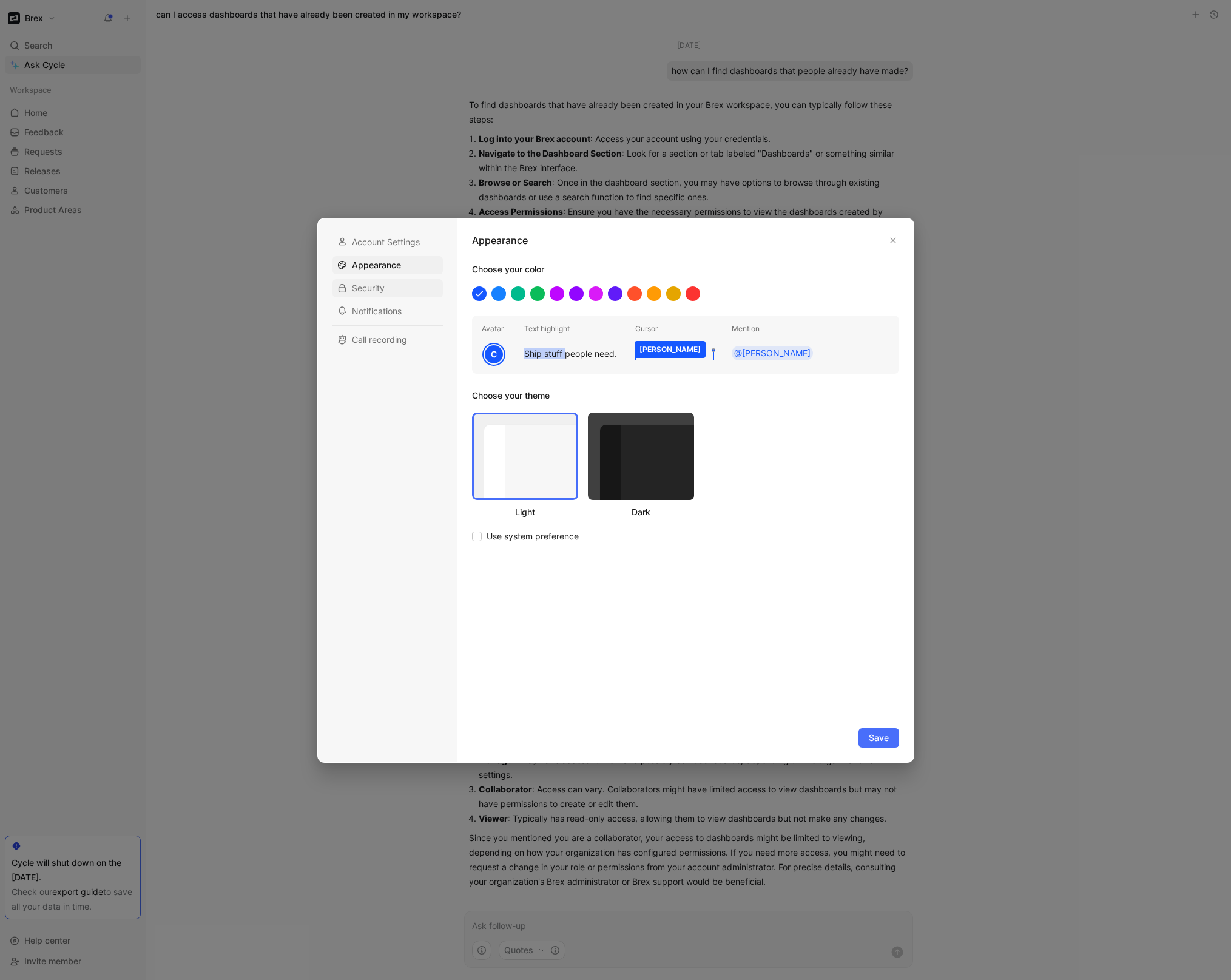
click at [368, 290] on span "Security" at bounding box center [368, 288] width 33 height 12
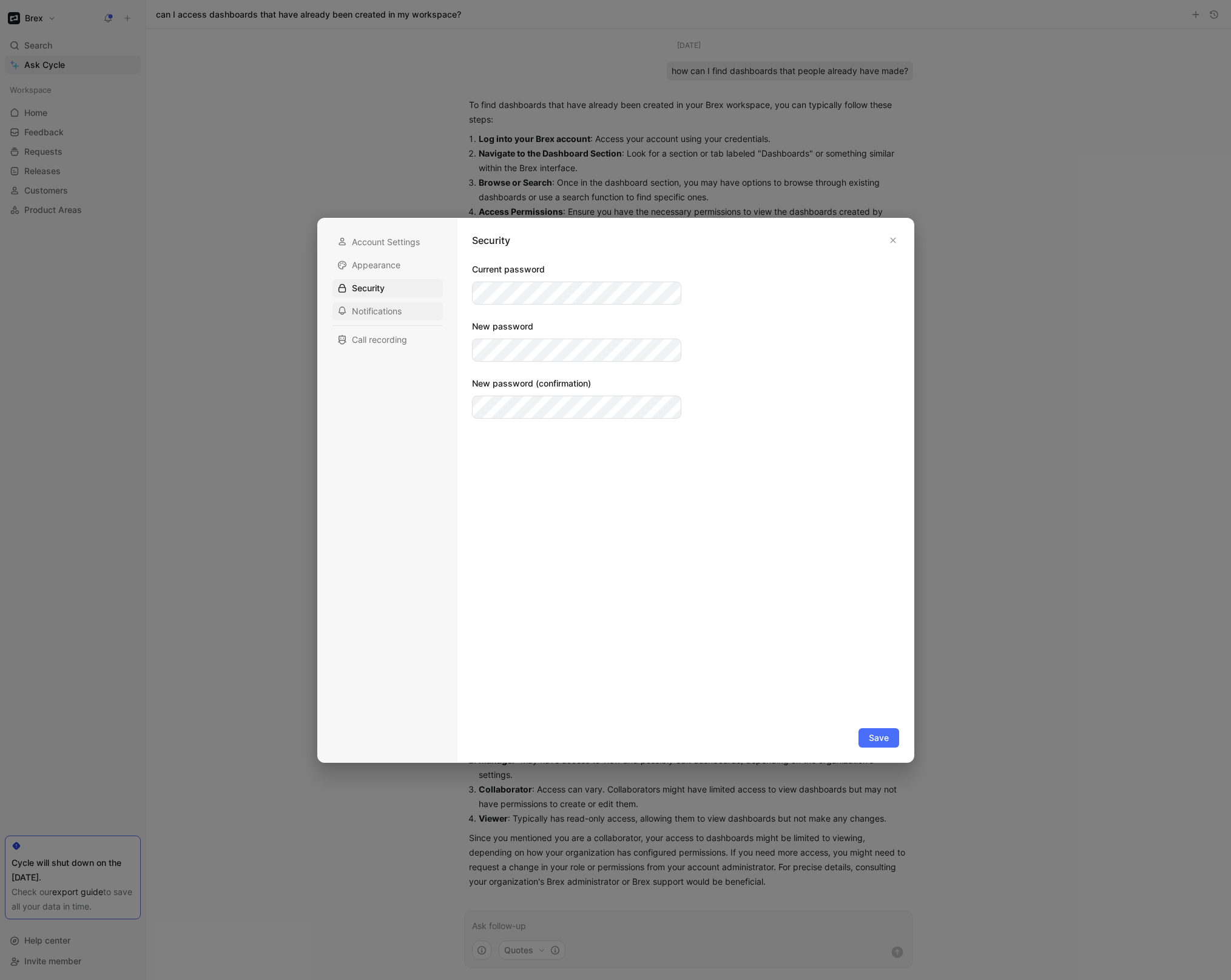
click at [371, 311] on span "Notifications" at bounding box center [377, 311] width 50 height 12
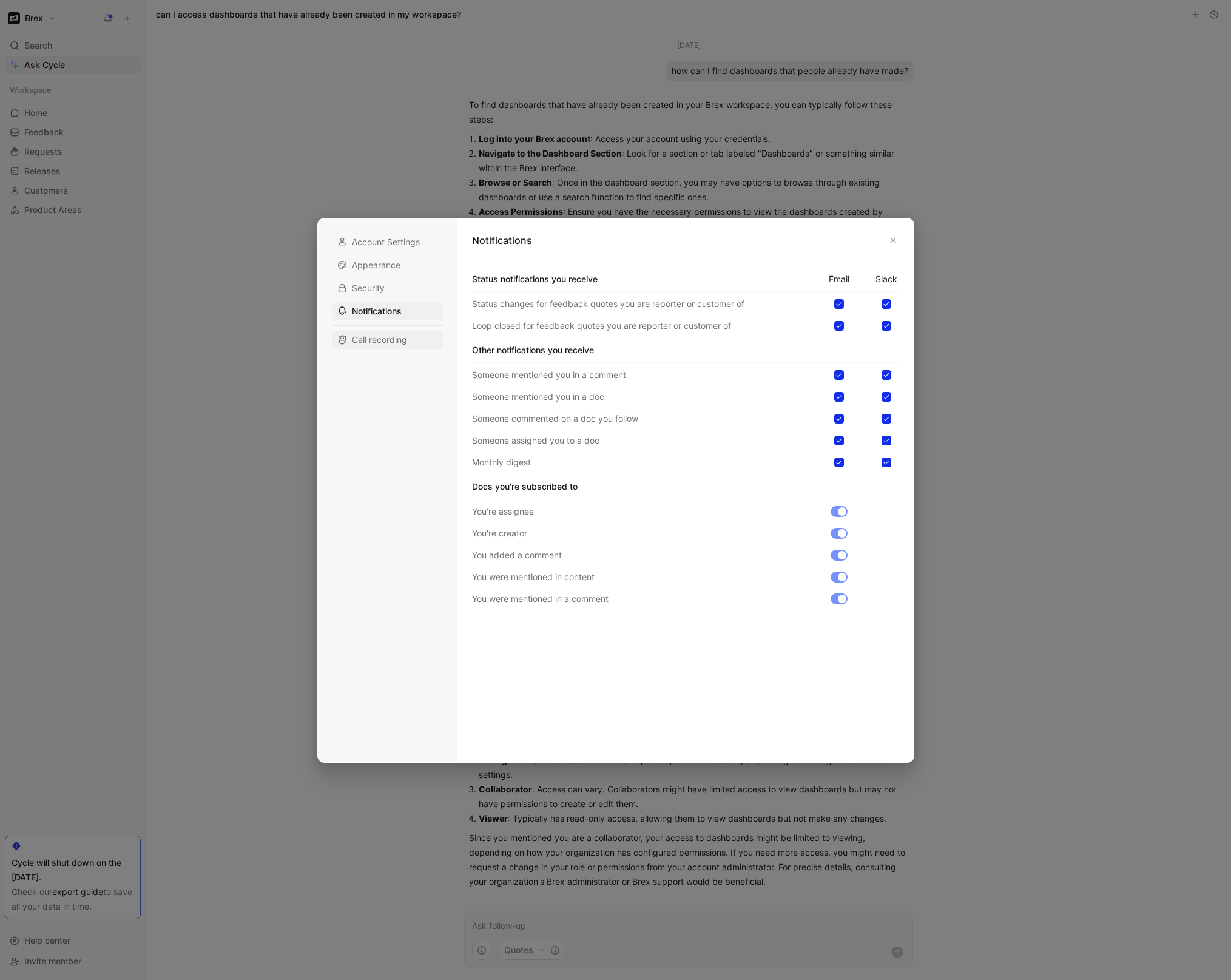
click at [381, 335] on span "Call recording" at bounding box center [379, 339] width 55 height 12
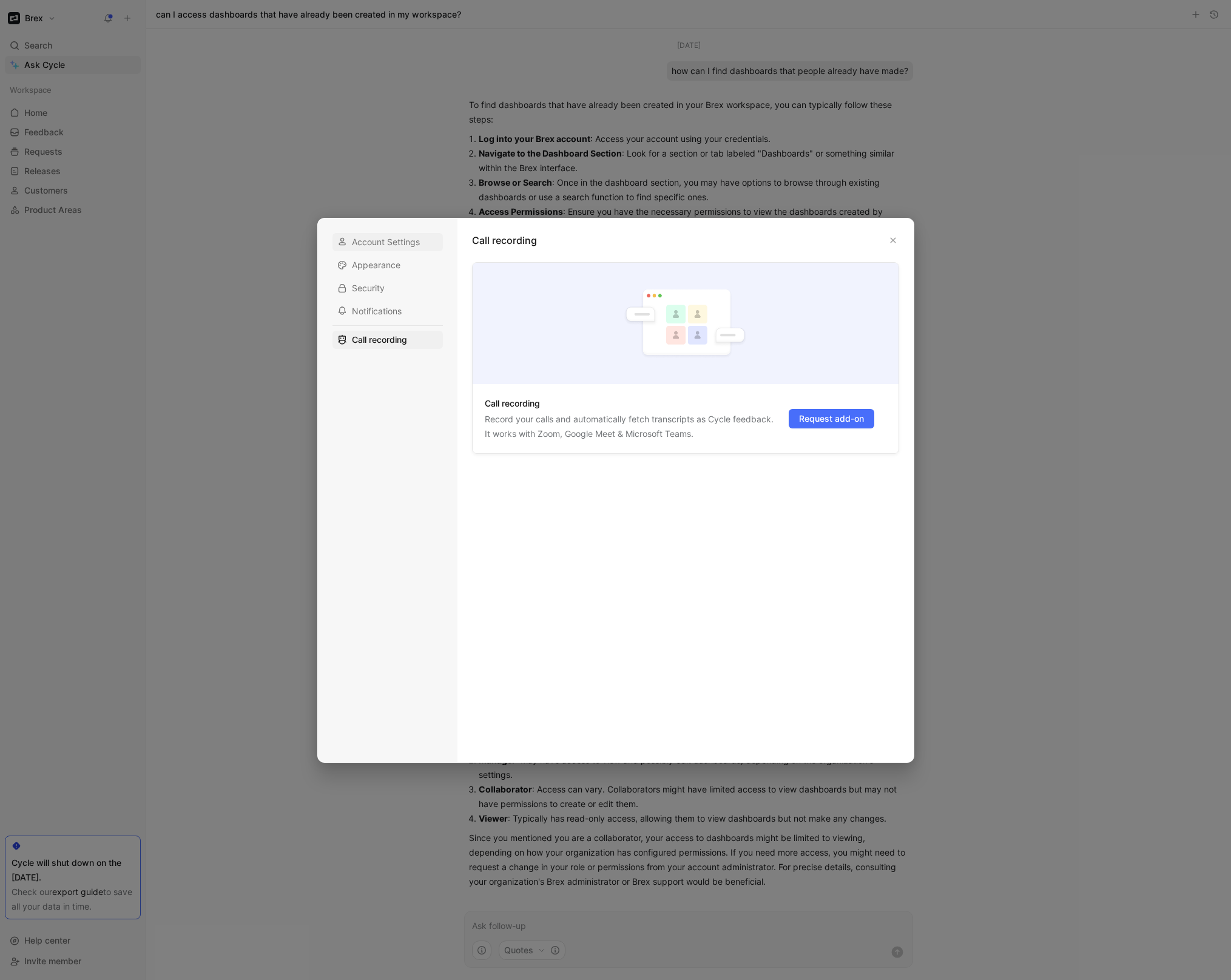
click at [387, 240] on span "Account Settings" at bounding box center [386, 242] width 68 height 12
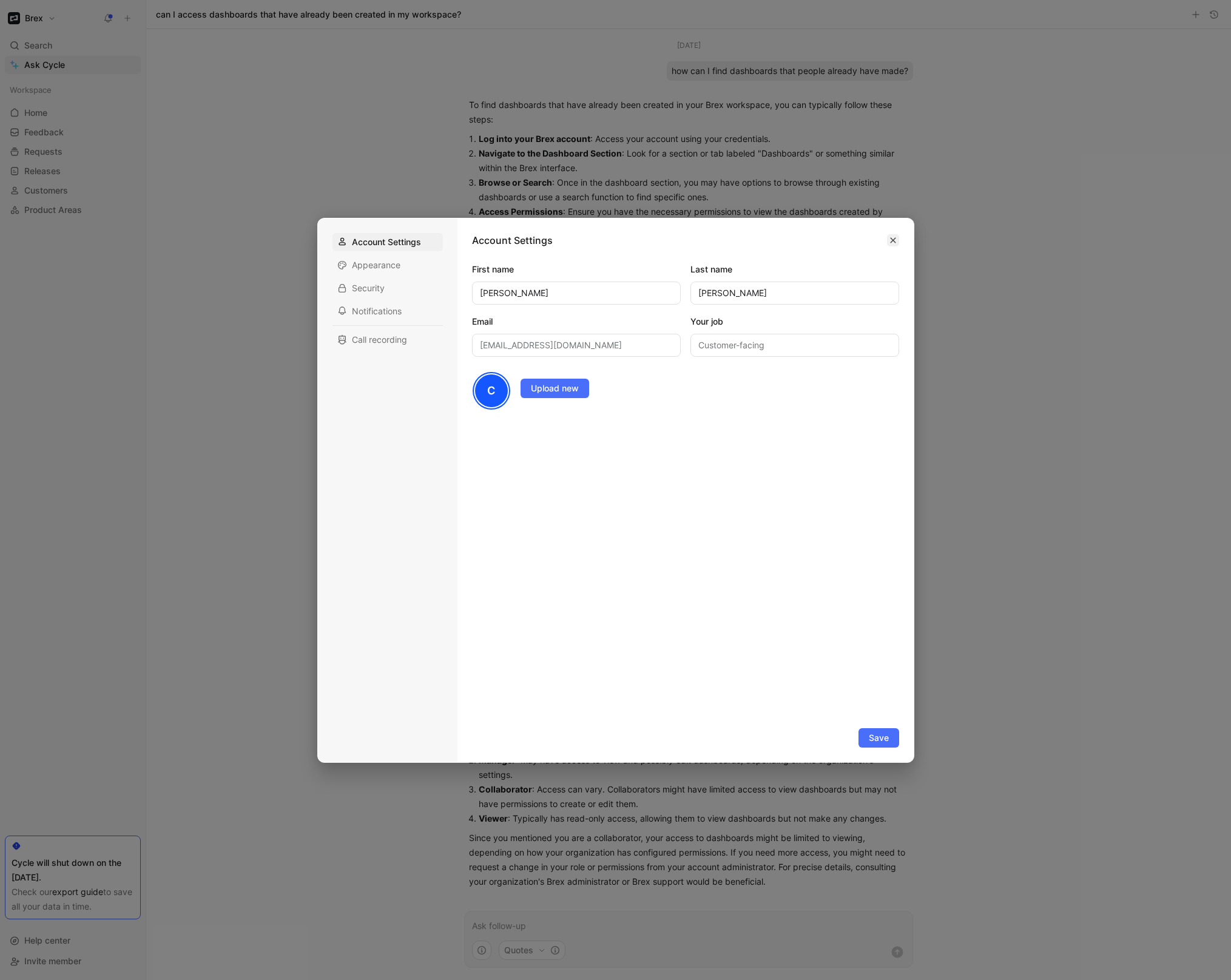
click at [893, 237] on icon "button" at bounding box center [893, 240] width 8 height 8
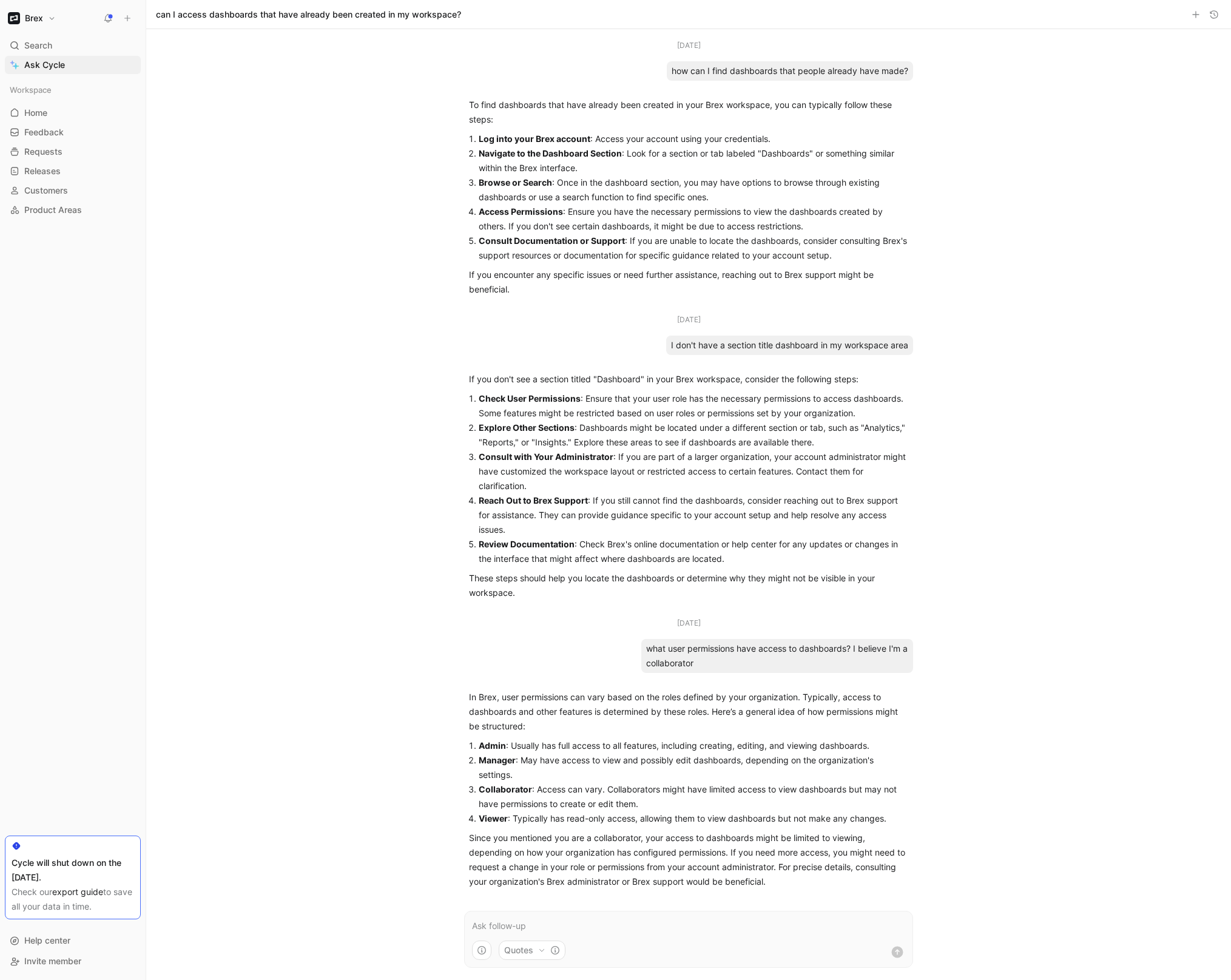
click at [24, 9] on div "Brex Search ⌘ K Ask Cycle Workspace Home G then H Feedback G then F Requests G …" at bounding box center [73, 490] width 145 height 980
click at [28, 18] on h1 "Brex" at bounding box center [34, 18] width 19 height 11
click at [56, 126] on div "Workspace settings G then S" at bounding box center [82, 125] width 149 height 19
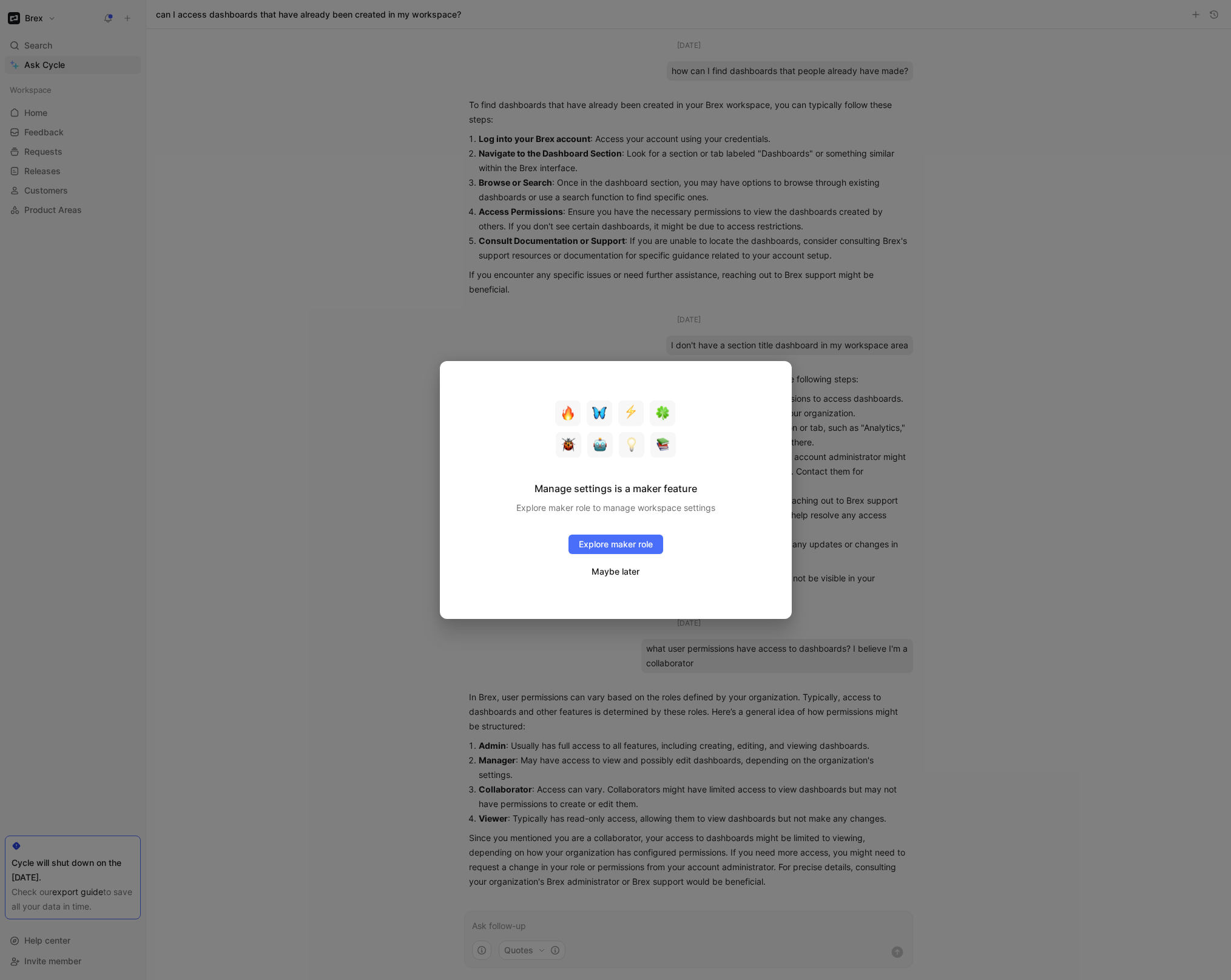
click at [610, 572] on button "Maybe later" at bounding box center [616, 571] width 49 height 16
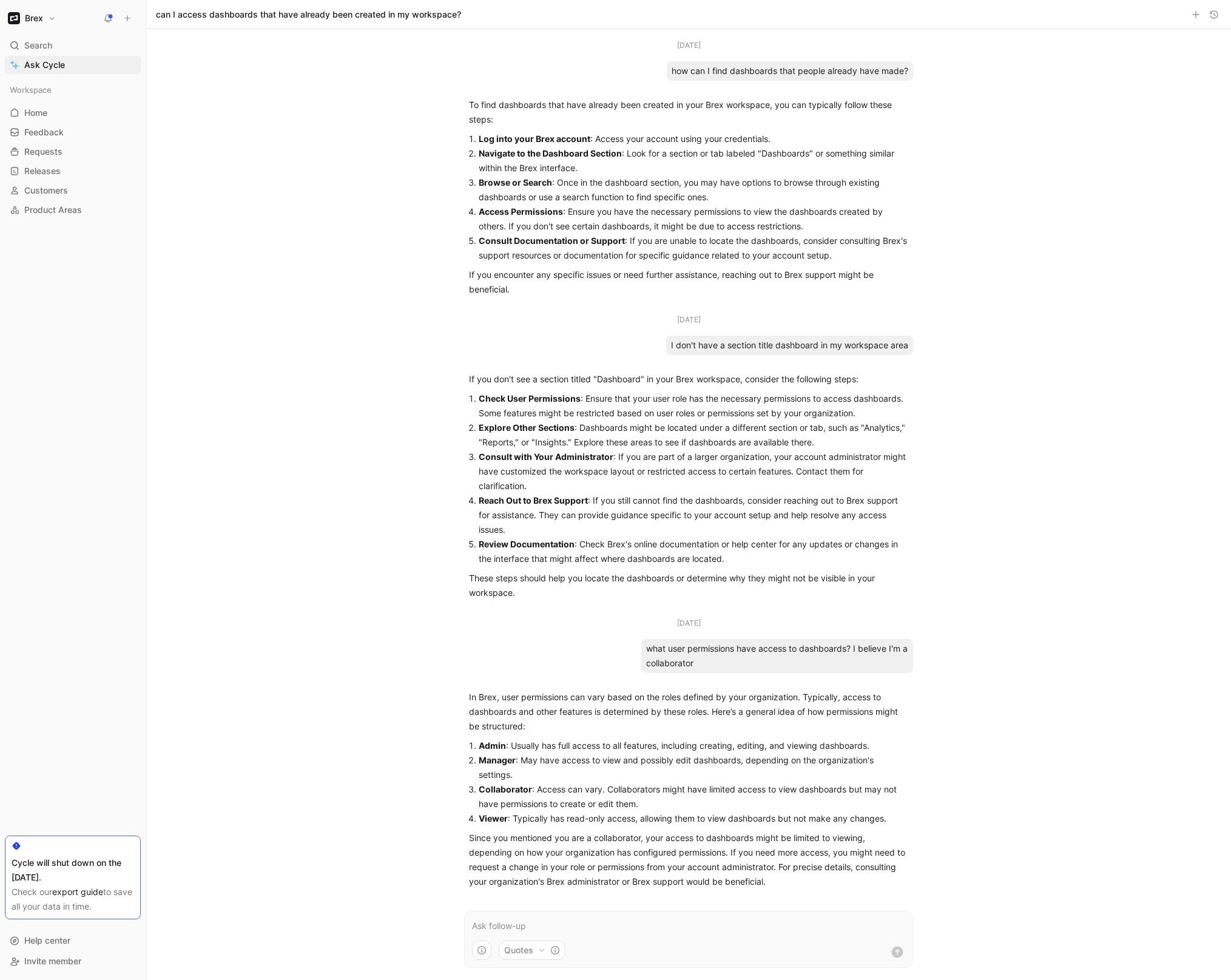
click at [43, 11] on button "Brex" at bounding box center [32, 18] width 54 height 17
click at [52, 45] on div "[PERSON_NAME]" at bounding box center [93, 41] width 122 height 11
click at [67, 133] on div "Workspace settings G then S" at bounding box center [82, 125] width 149 height 19
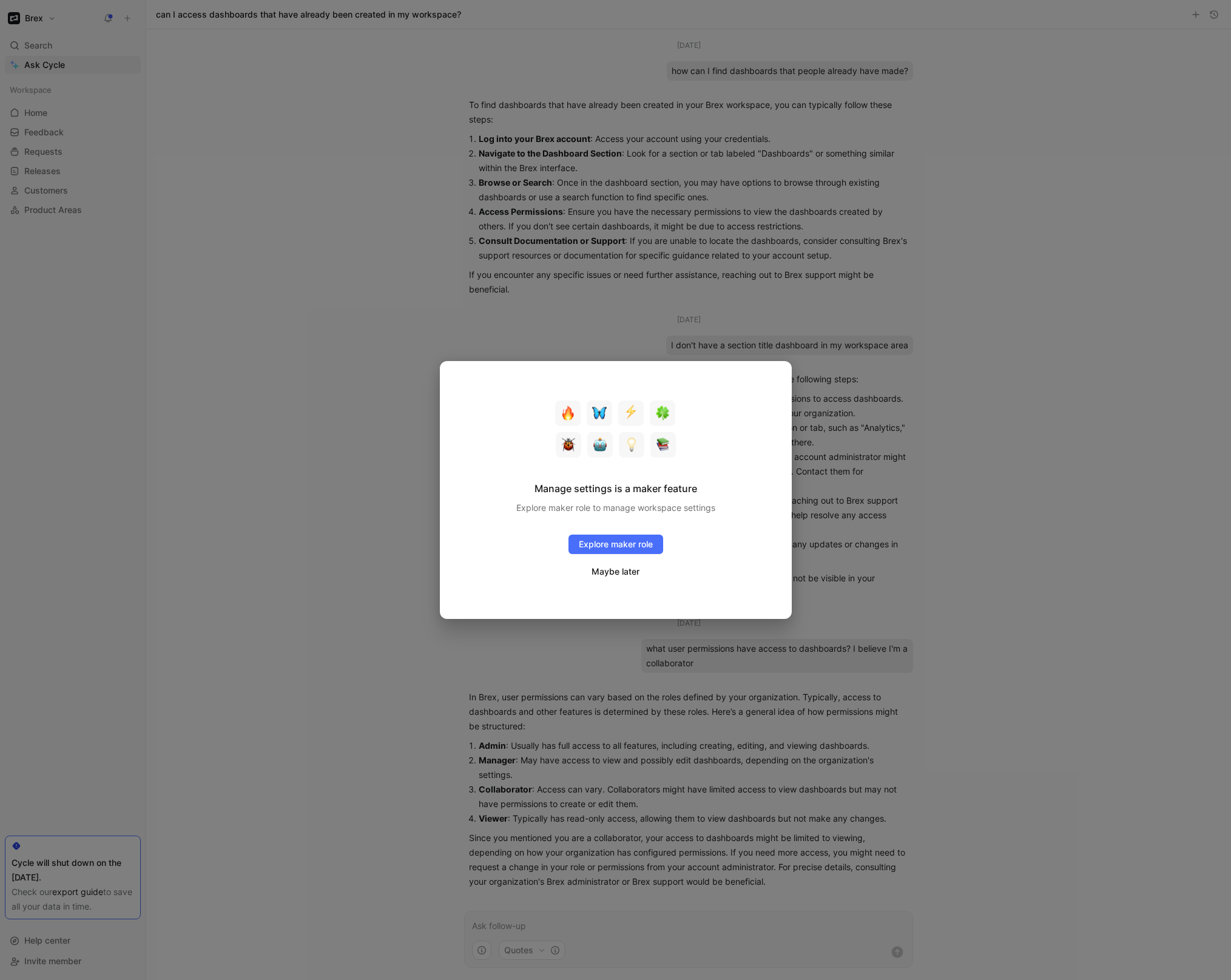
click at [611, 572] on button "Maybe later" at bounding box center [616, 571] width 49 height 16
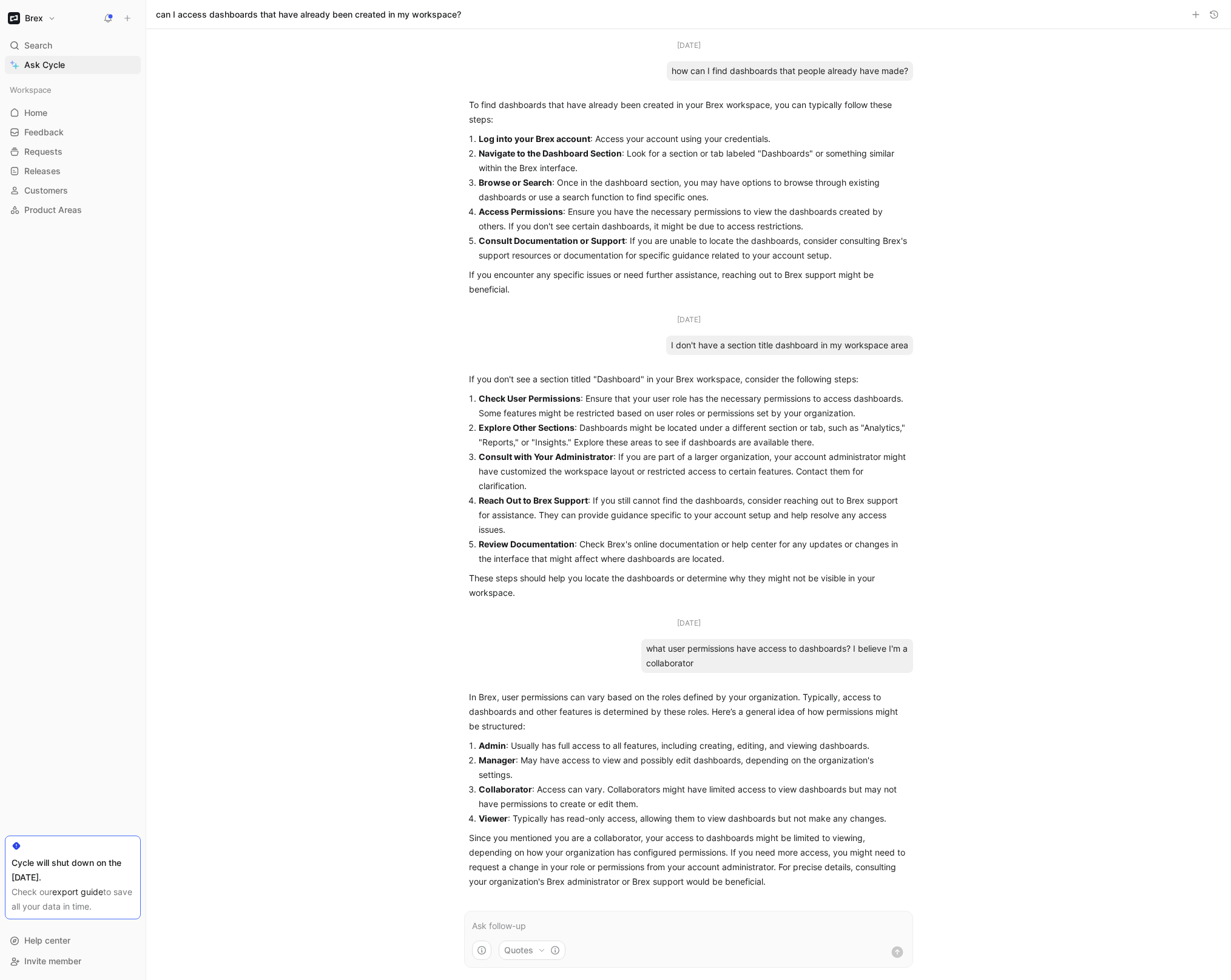
click at [125, 426] on div "Workspace Home G then H Feedback G then F Requests G then R Releases G then L C…" at bounding box center [73, 457] width 136 height 752
click at [35, 15] on h1 "Brex" at bounding box center [34, 18] width 19 height 11
click at [48, 79] on div "Account settings" at bounding box center [82, 78] width 149 height 19
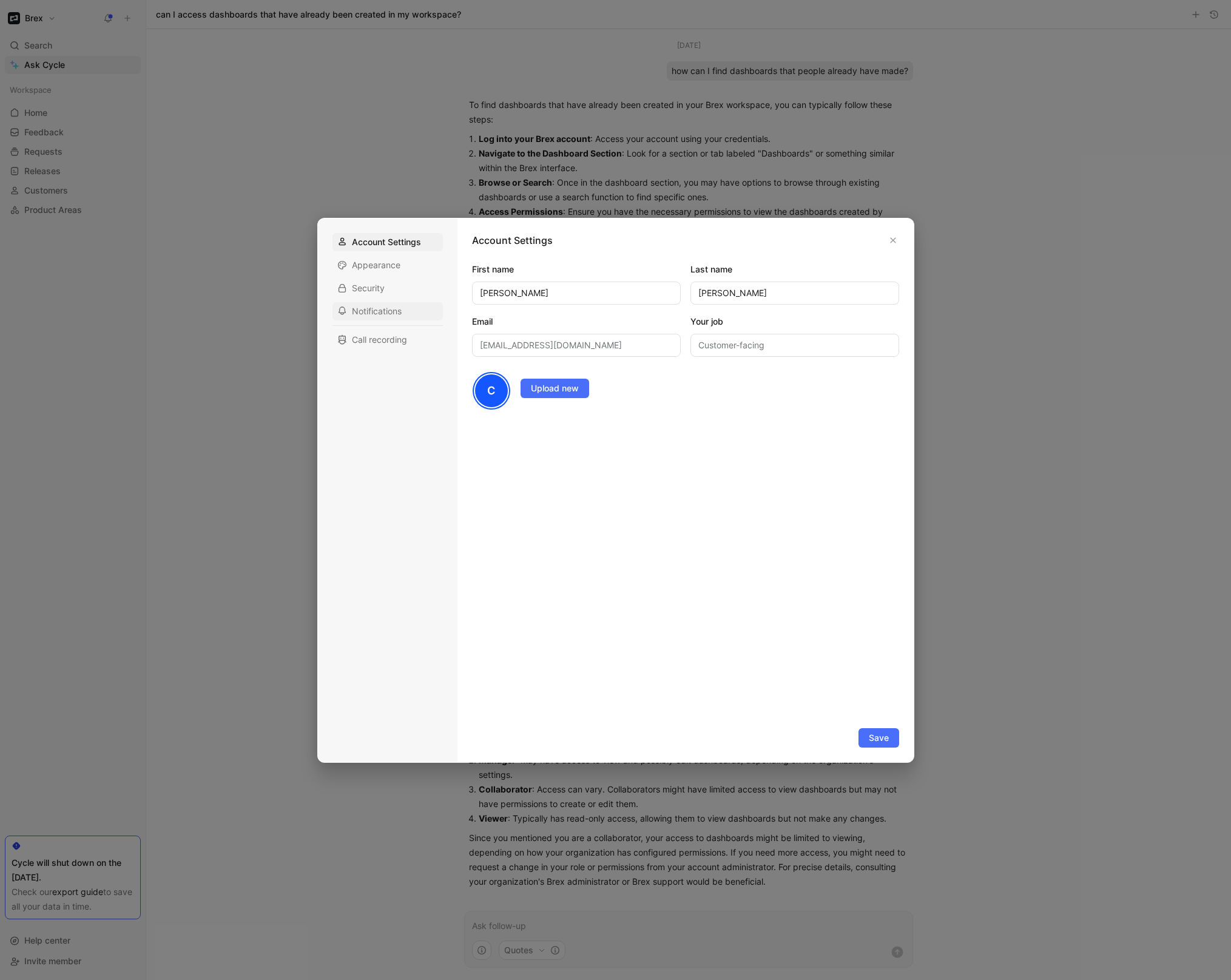
click at [378, 304] on div "Notifications" at bounding box center [388, 311] width 111 height 19
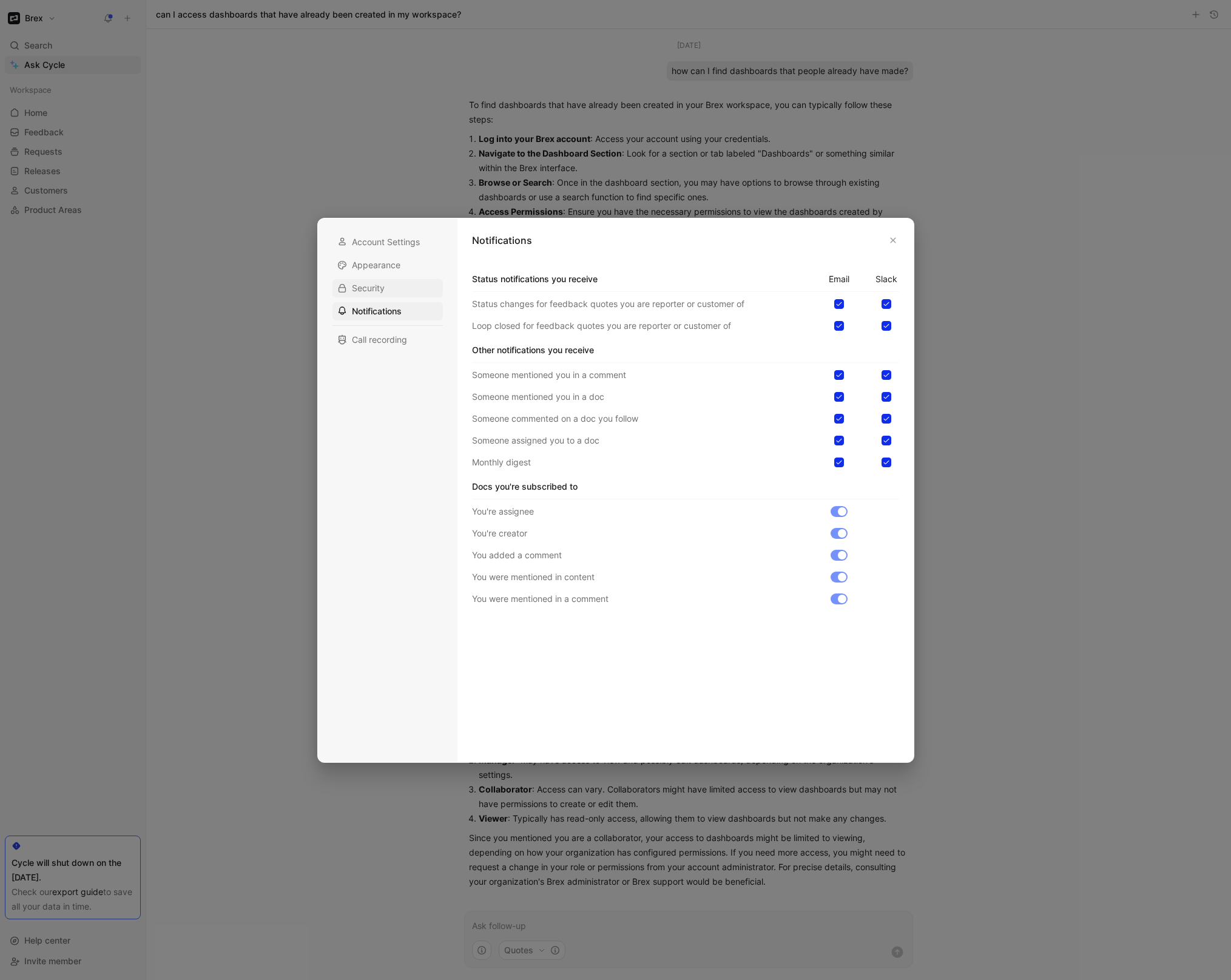
click at [375, 285] on span "Security" at bounding box center [368, 288] width 33 height 12
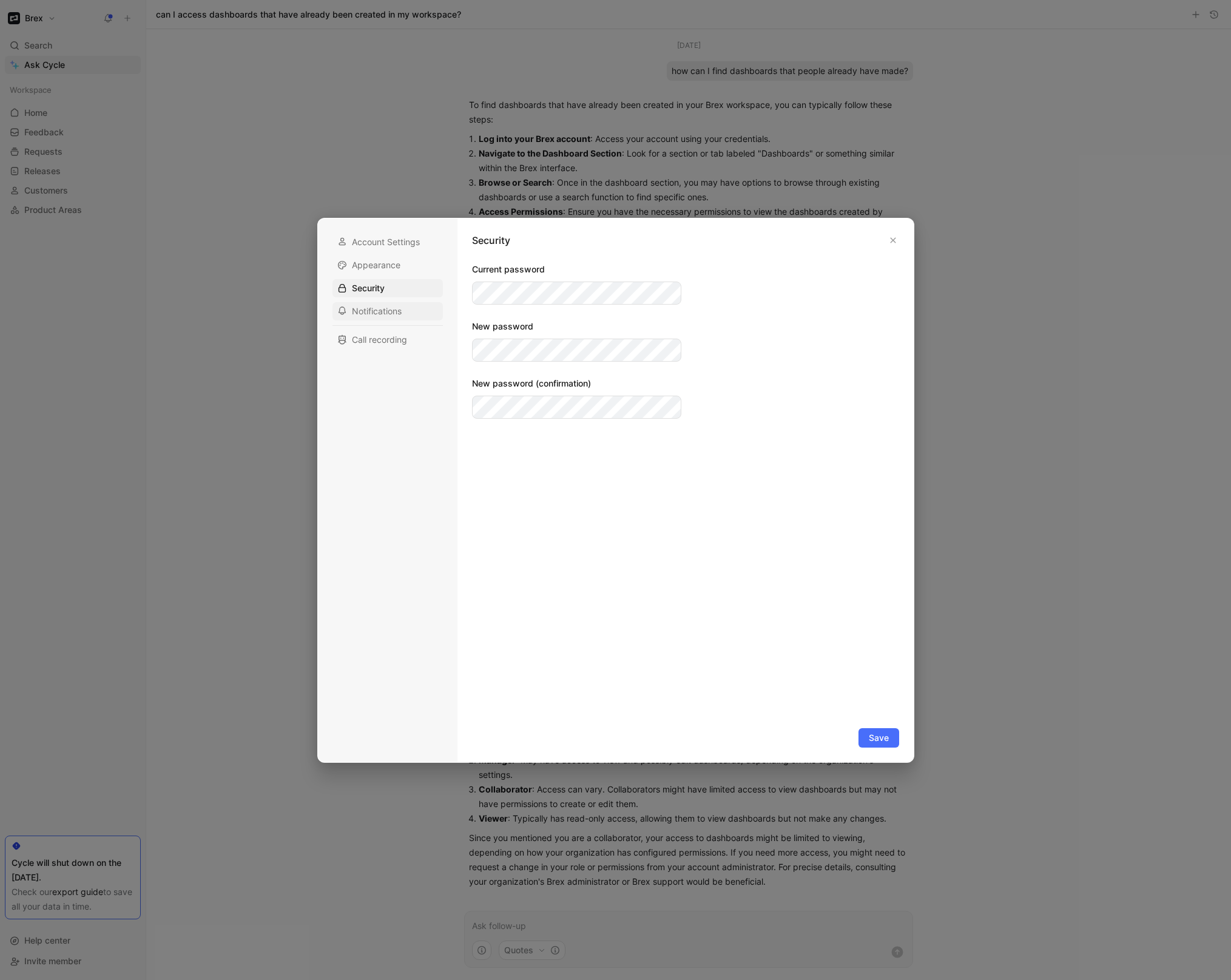
click at [409, 317] on div "Notifications" at bounding box center [388, 311] width 111 height 19
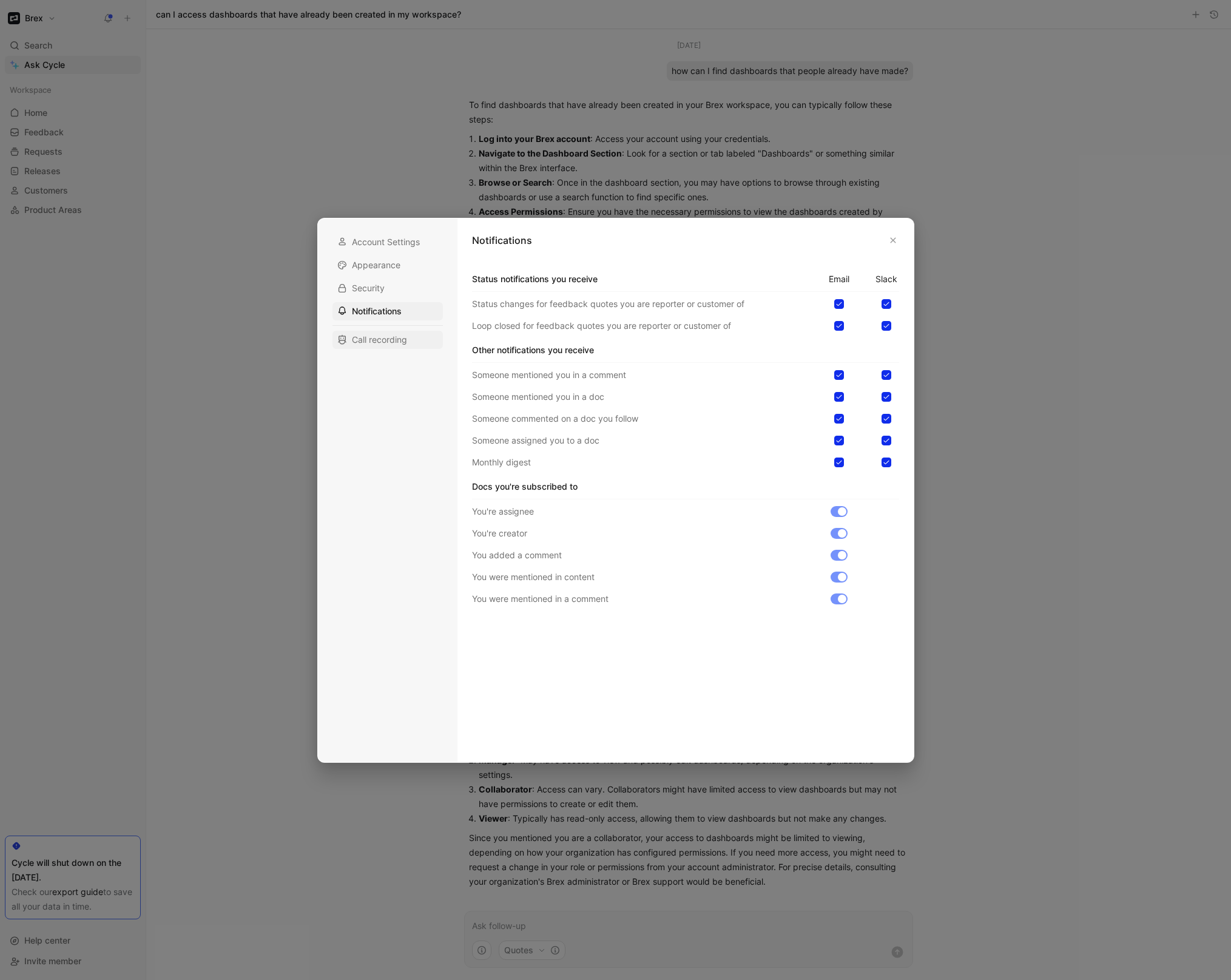
click at [413, 341] on div "Call recording" at bounding box center [388, 340] width 111 height 19
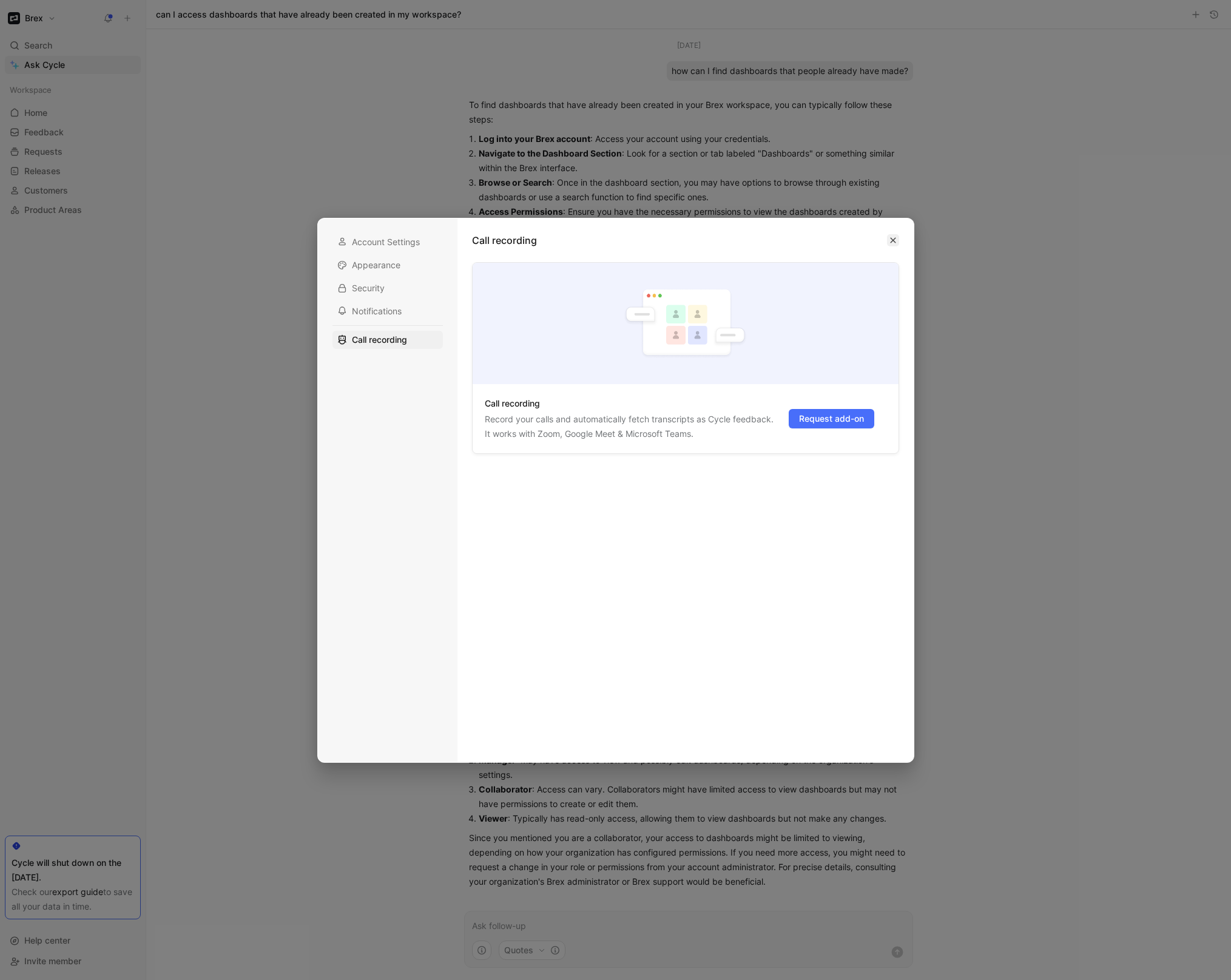
click at [895, 244] on button "button" at bounding box center [893, 240] width 12 height 12
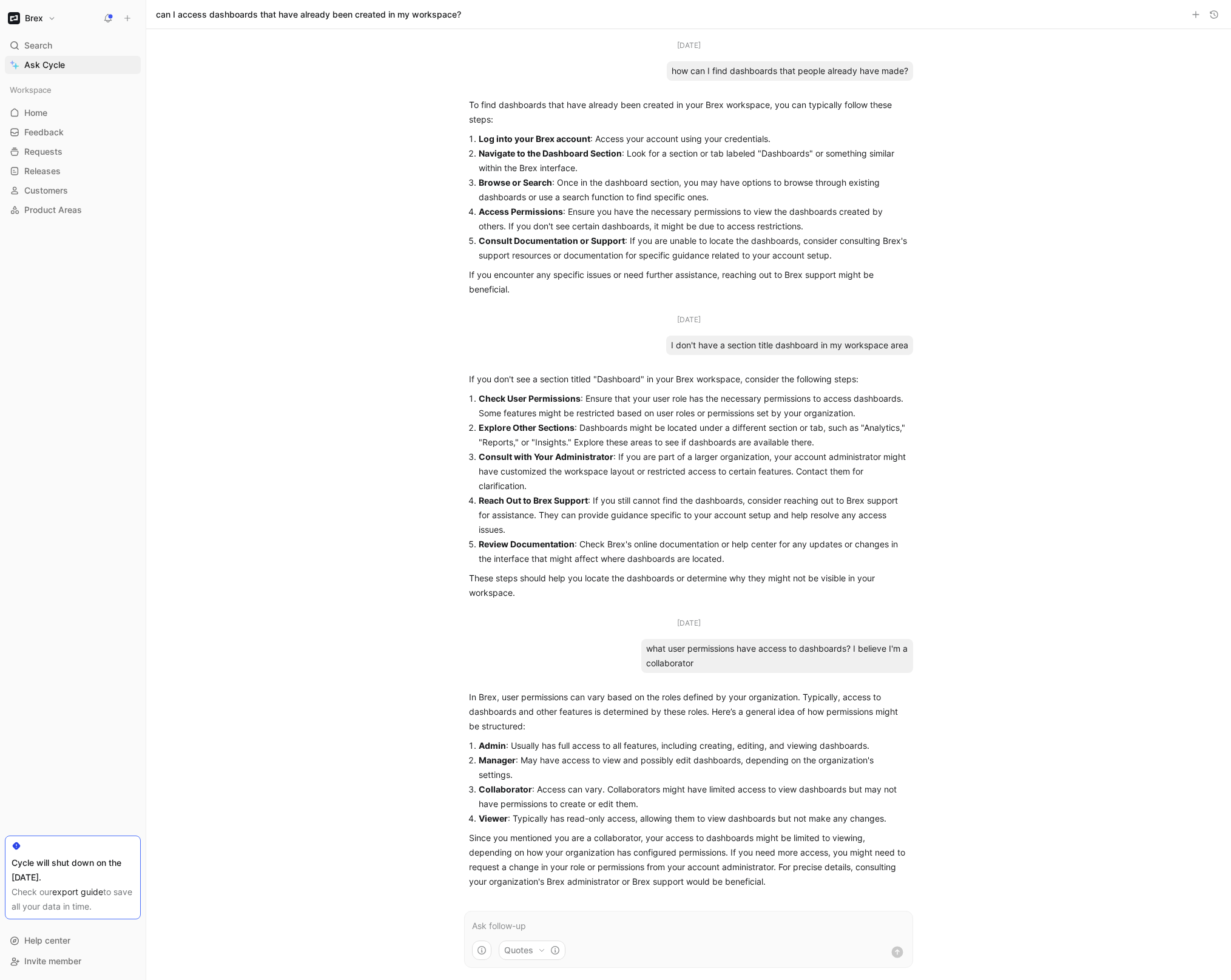
click at [37, 19] on h1 "Brex" at bounding box center [34, 18] width 19 height 11
click at [39, 124] on div "Workspace settings G then S" at bounding box center [82, 125] width 149 height 19
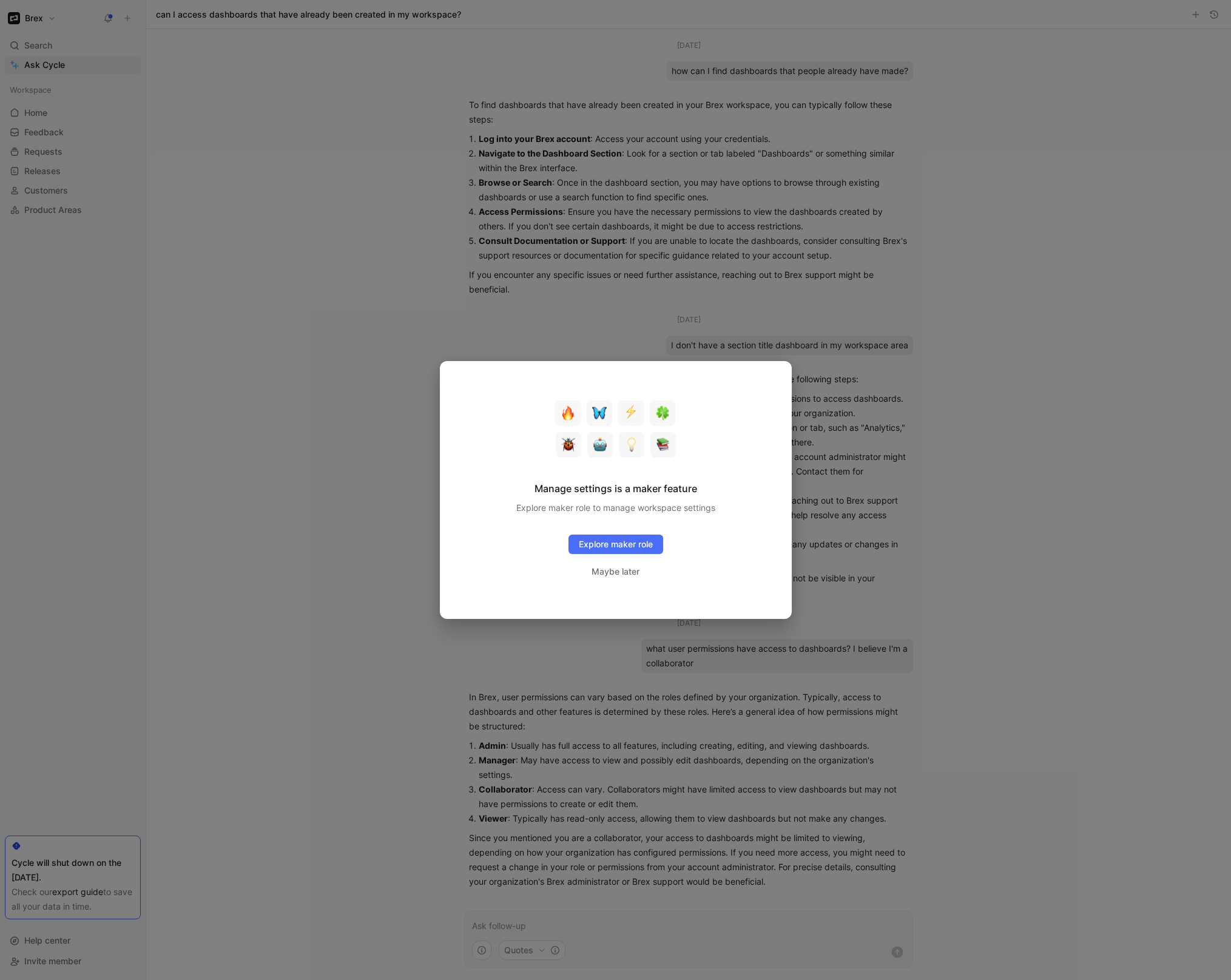
click at [348, 273] on div at bounding box center [616, 490] width 1231 height 980
